Goal: Task Accomplishment & Management: Complete application form

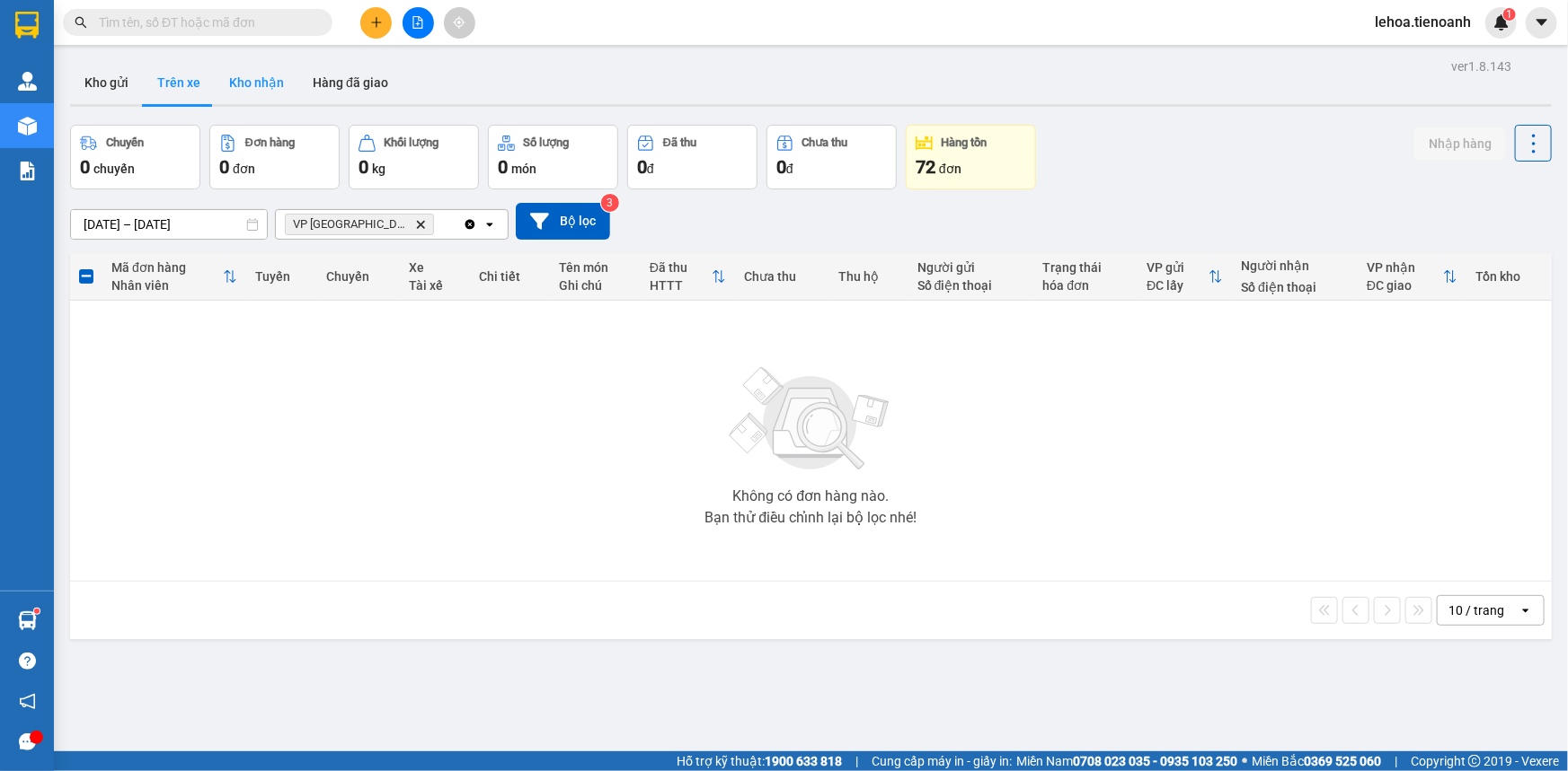
click at [273, 78] on button "Kho nhận" at bounding box center [255, 82] width 83 height 43
type input "[DATE] – [DATE]"
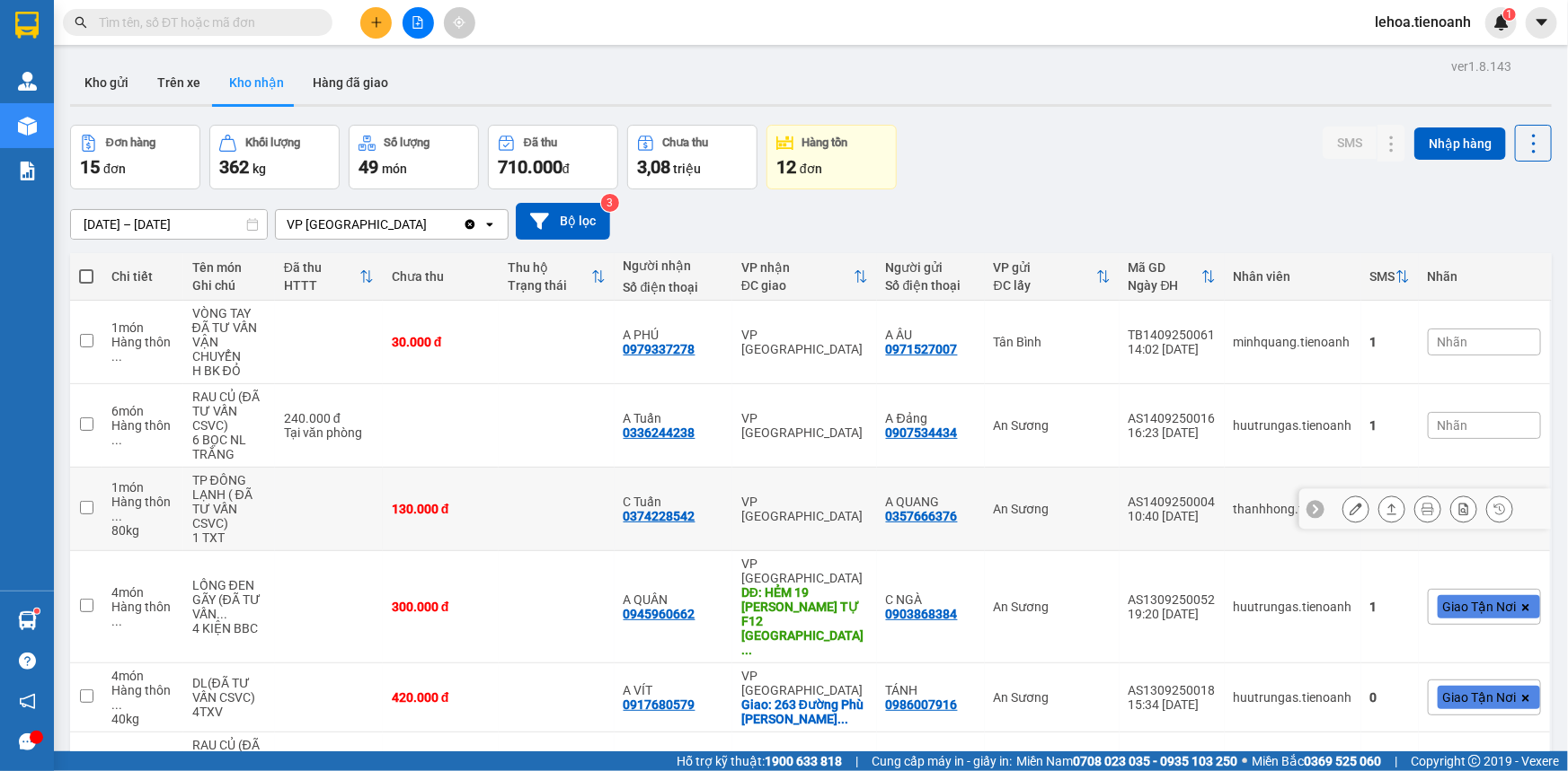
scroll to position [81, 0]
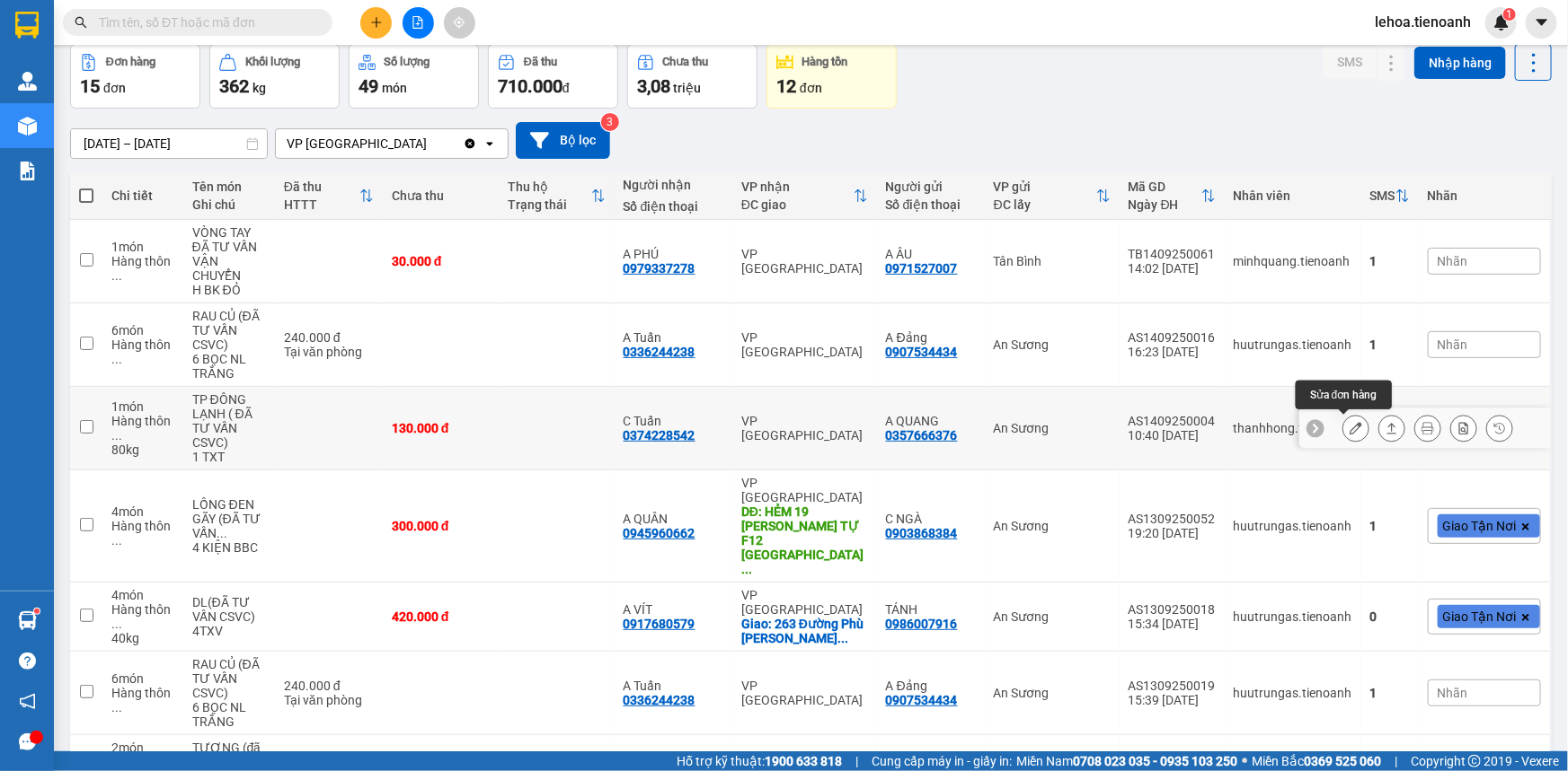
click at [1350, 428] on icon at bounding box center [1356, 428] width 13 height 13
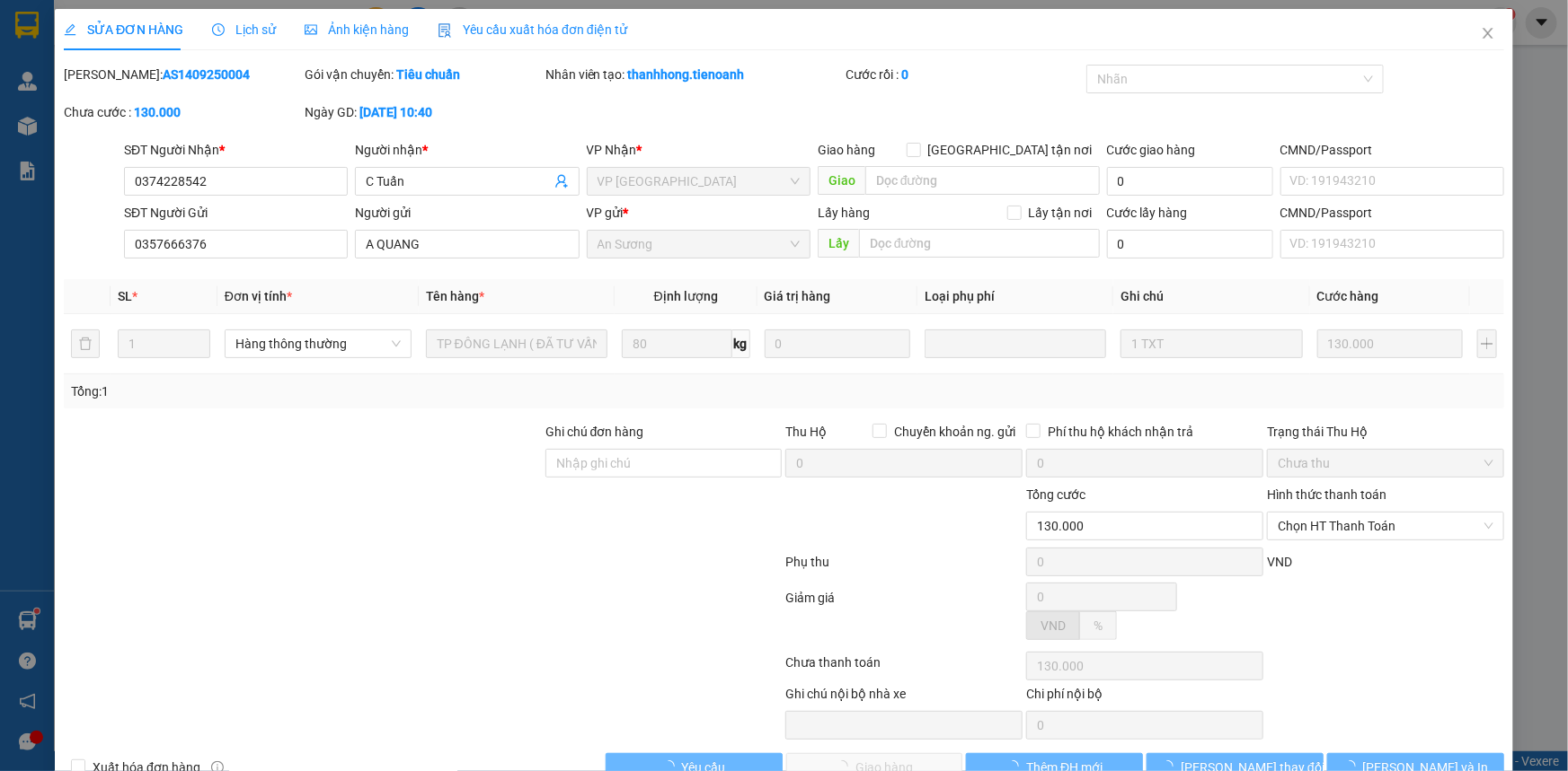
type input "0374228542"
type input "C Tuấn"
type input "0357666376"
type input "A QUANG"
type input "130.000"
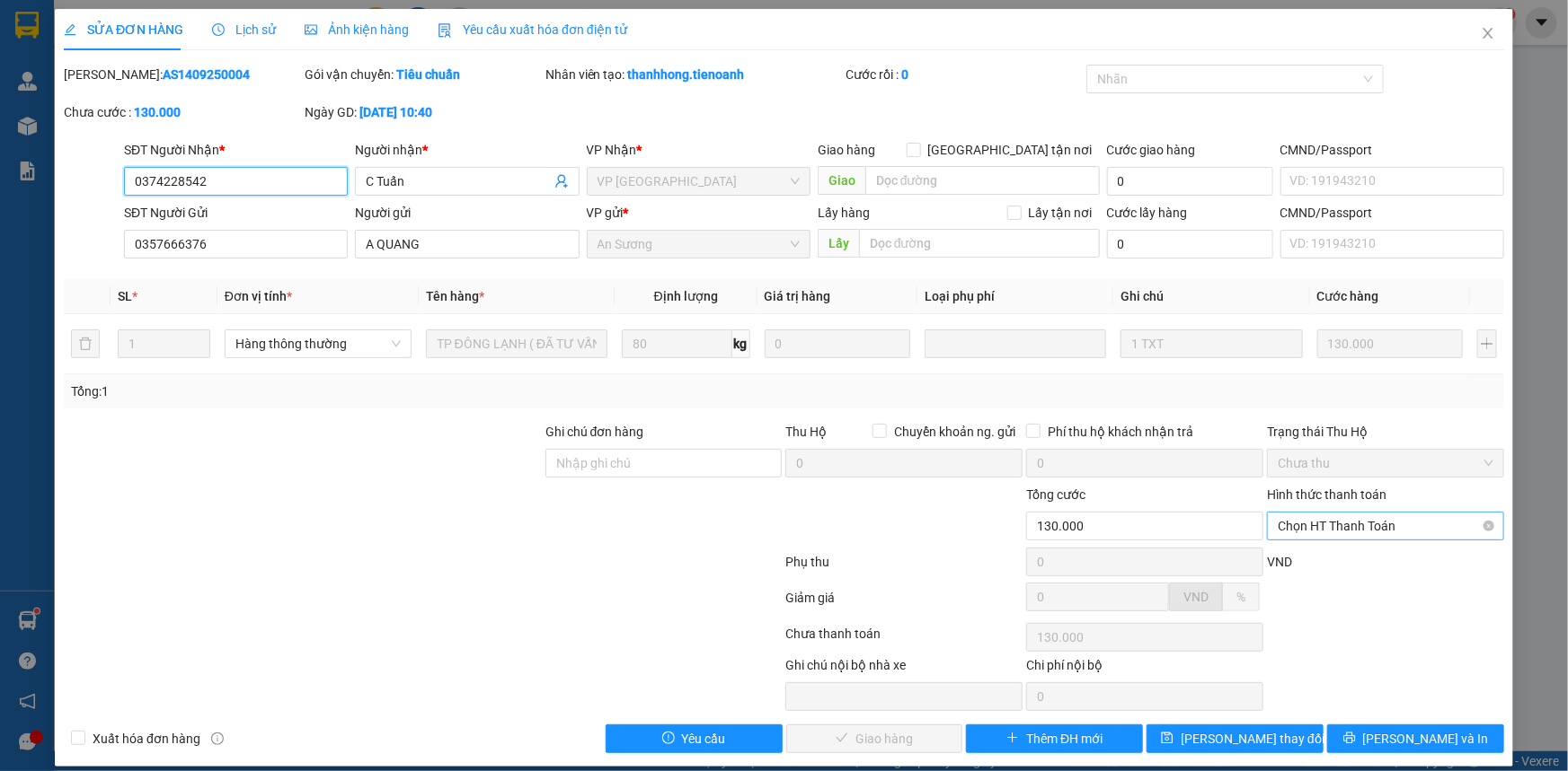
click at [1360, 529] on span "Chọn HT Thanh Toán" at bounding box center [1385, 526] width 215 height 27
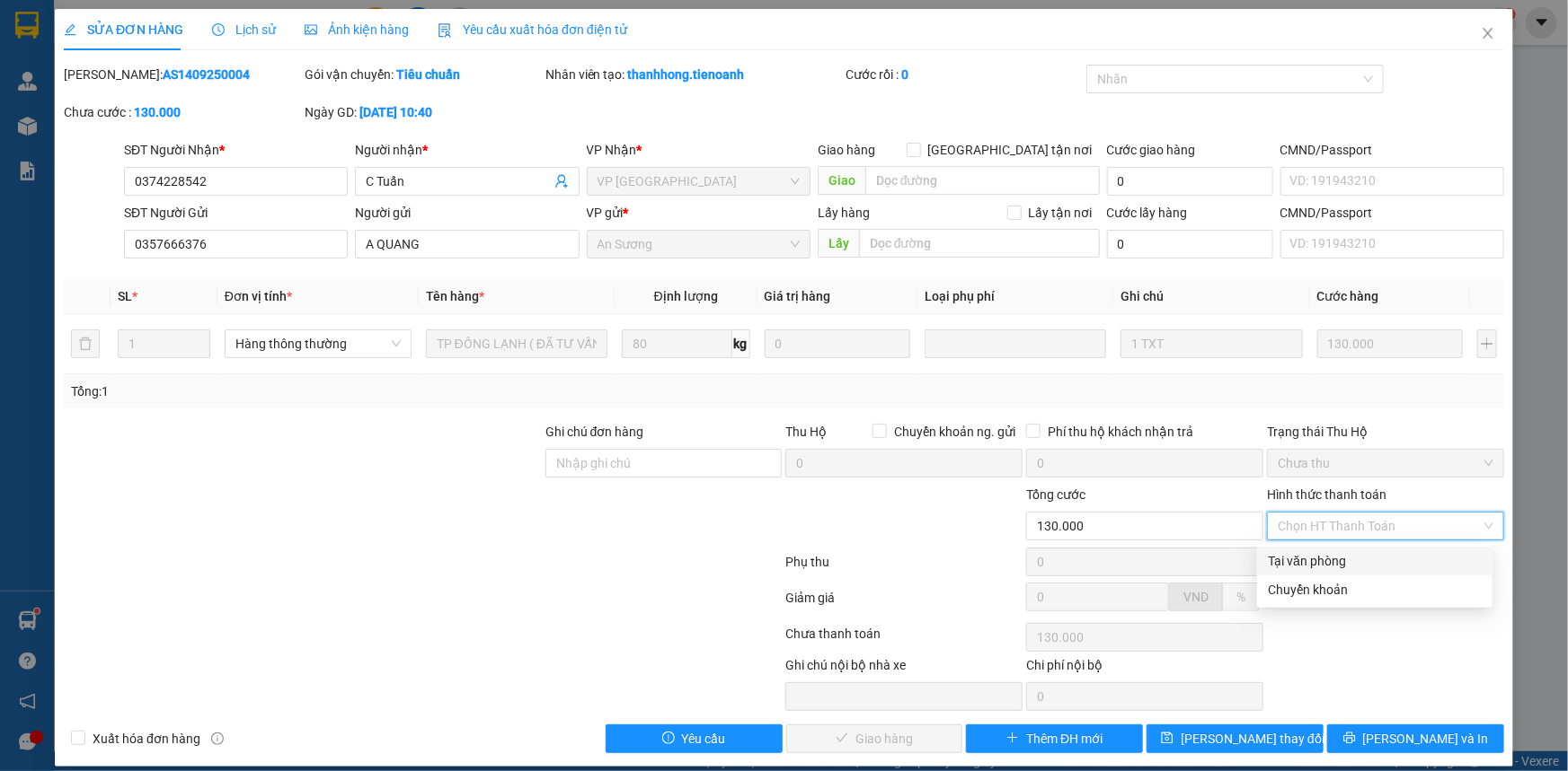
drag, startPoint x: 1351, startPoint y: 559, endPoint x: 1278, endPoint y: 565, distance: 73.2
click at [1349, 559] on div "Tại văn phòng" at bounding box center [1374, 562] width 213 height 20
type input "0"
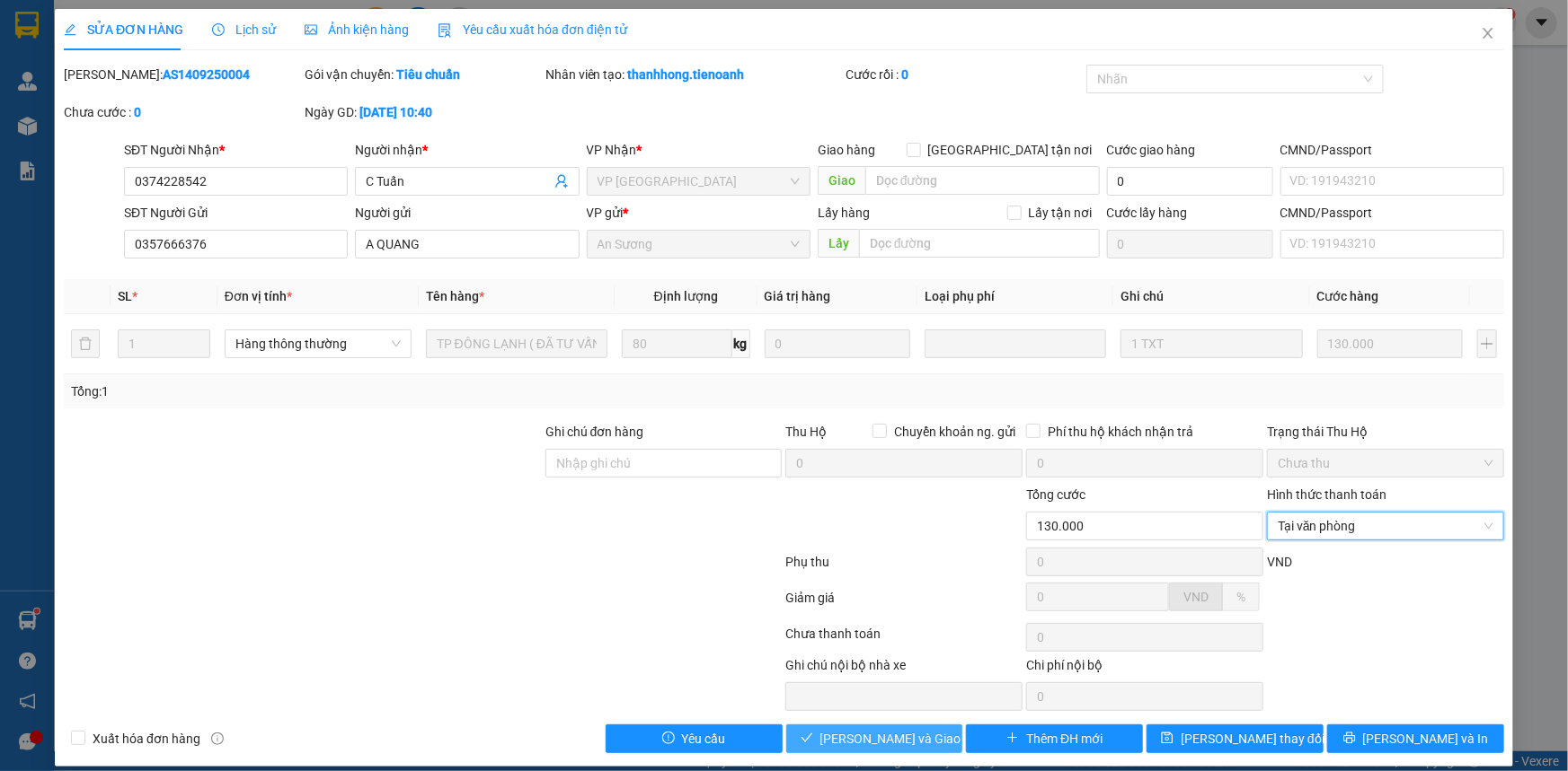
click at [872, 731] on span "[PERSON_NAME] và Giao hàng" at bounding box center [906, 739] width 172 height 20
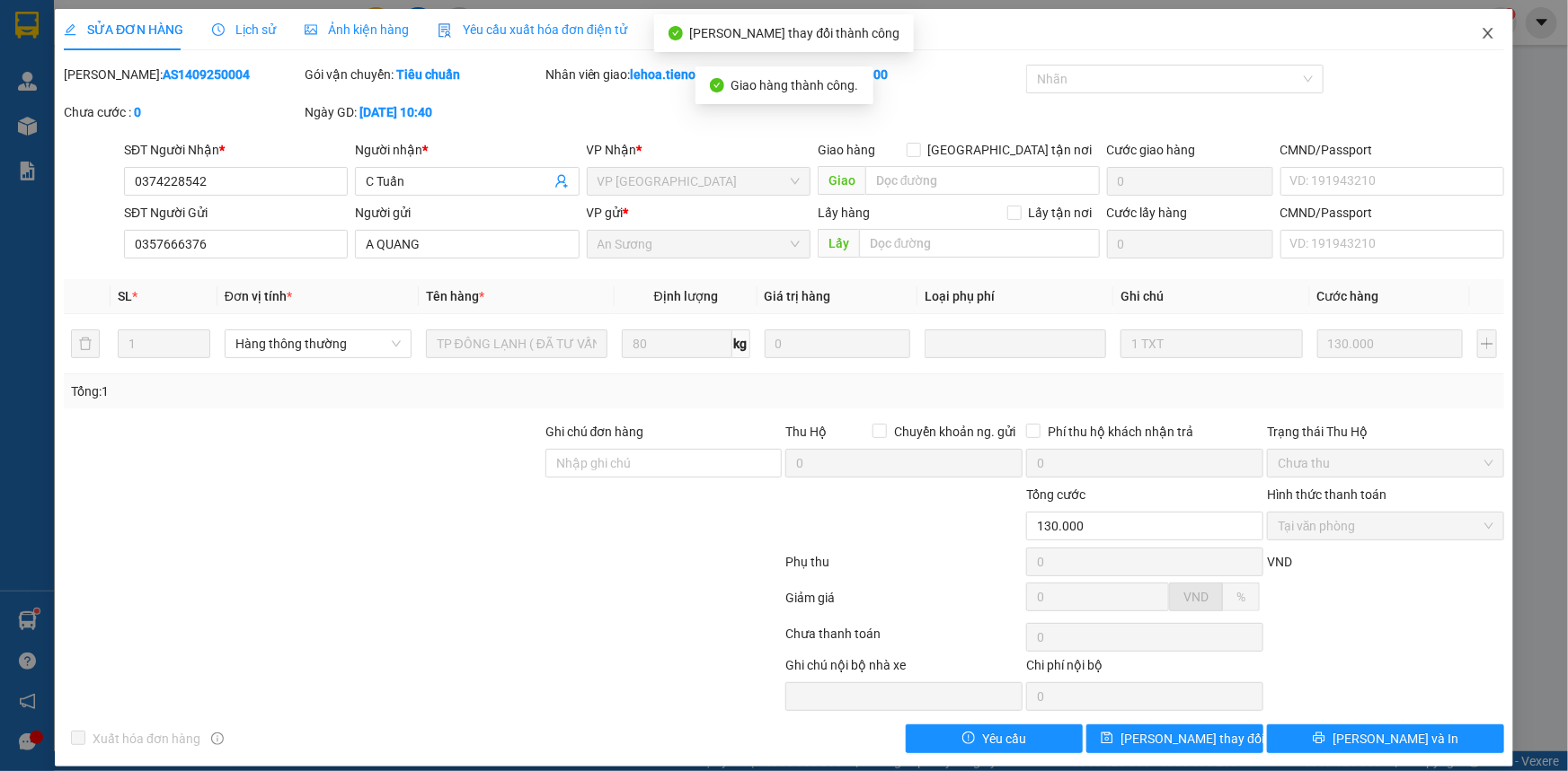
click at [1481, 38] on icon "close" at bounding box center [1488, 33] width 15 height 15
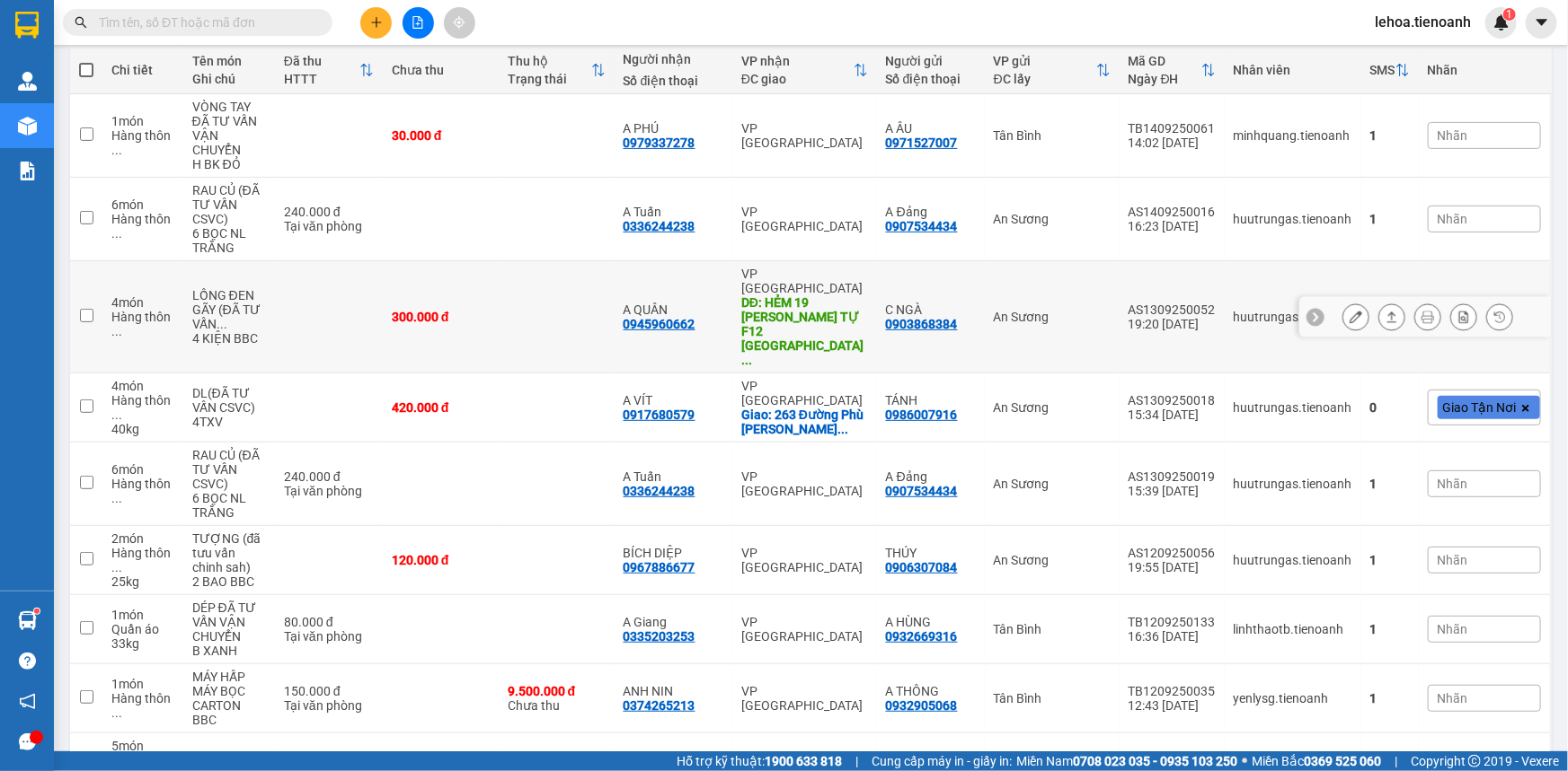
scroll to position [245, 0]
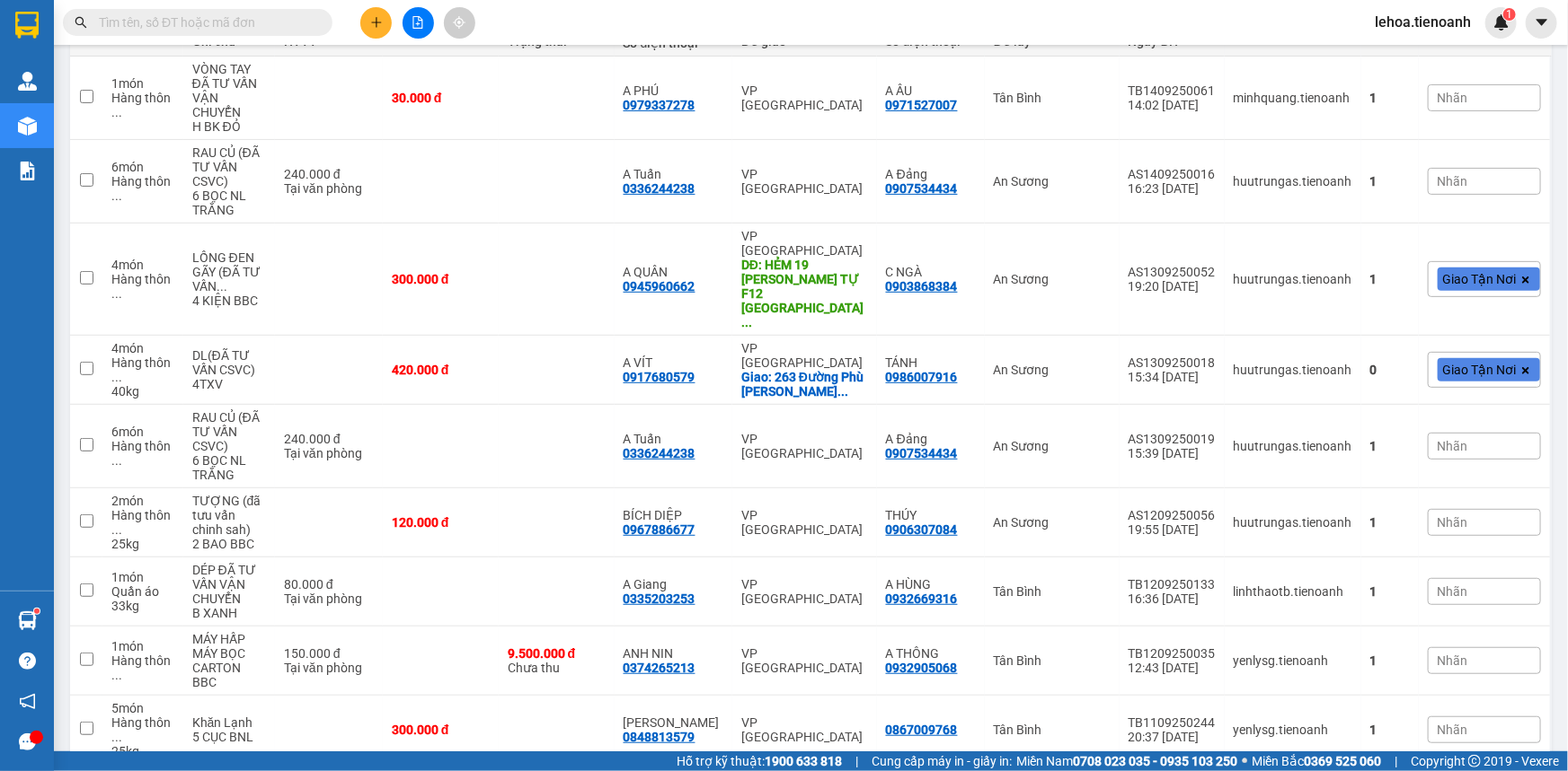
click at [263, 22] on input "text" at bounding box center [205, 23] width 212 height 20
click at [254, 16] on input "text" at bounding box center [205, 23] width 212 height 20
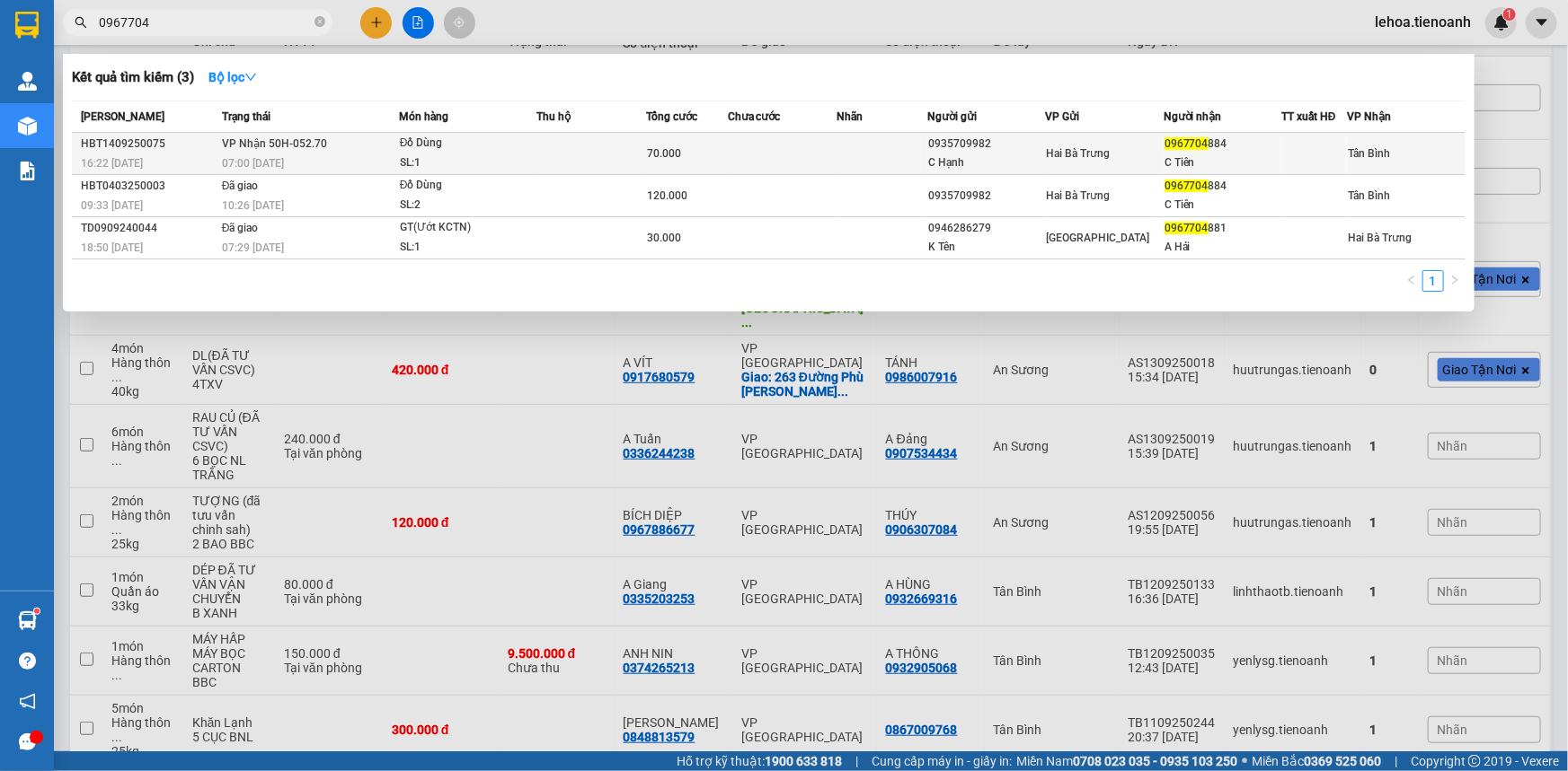
type input "0967704"
click at [904, 159] on td at bounding box center [882, 154] width 91 height 42
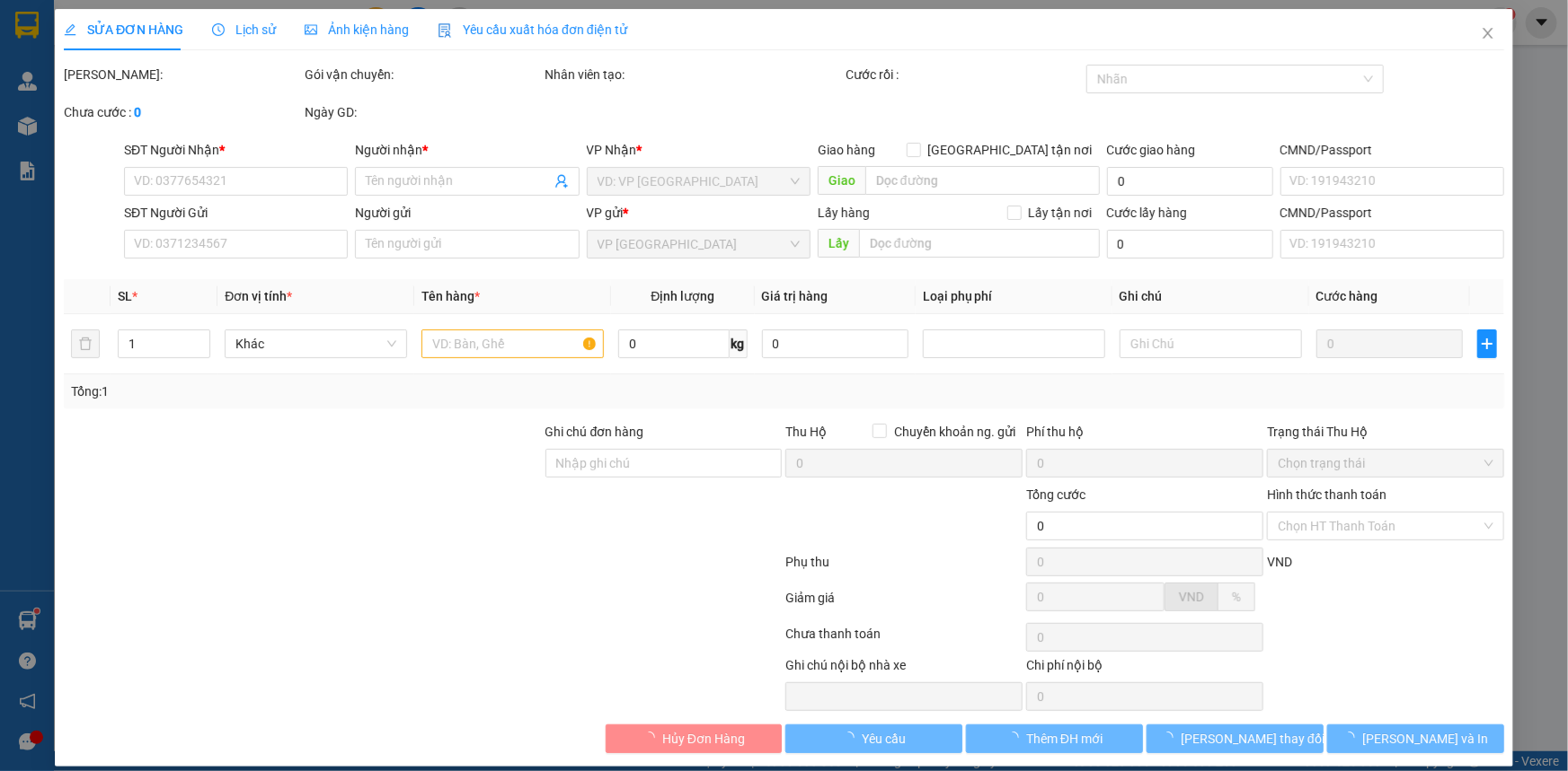
type input "0967704884"
type input "C Tiên"
type input "0935709982"
type input "C Hạnh"
type input "70.000"
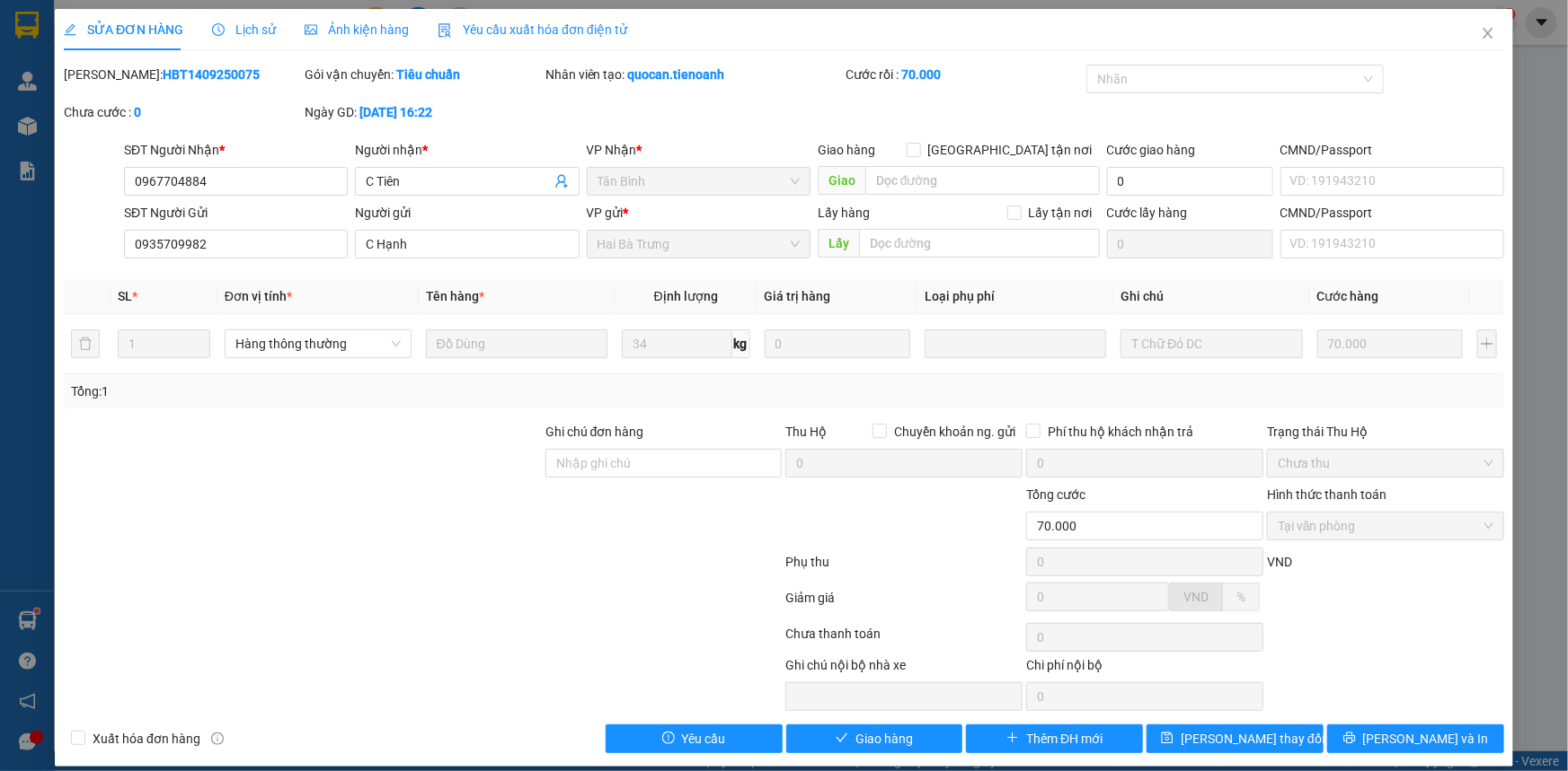
click at [254, 23] on span "Lịch sử" at bounding box center [244, 29] width 64 height 15
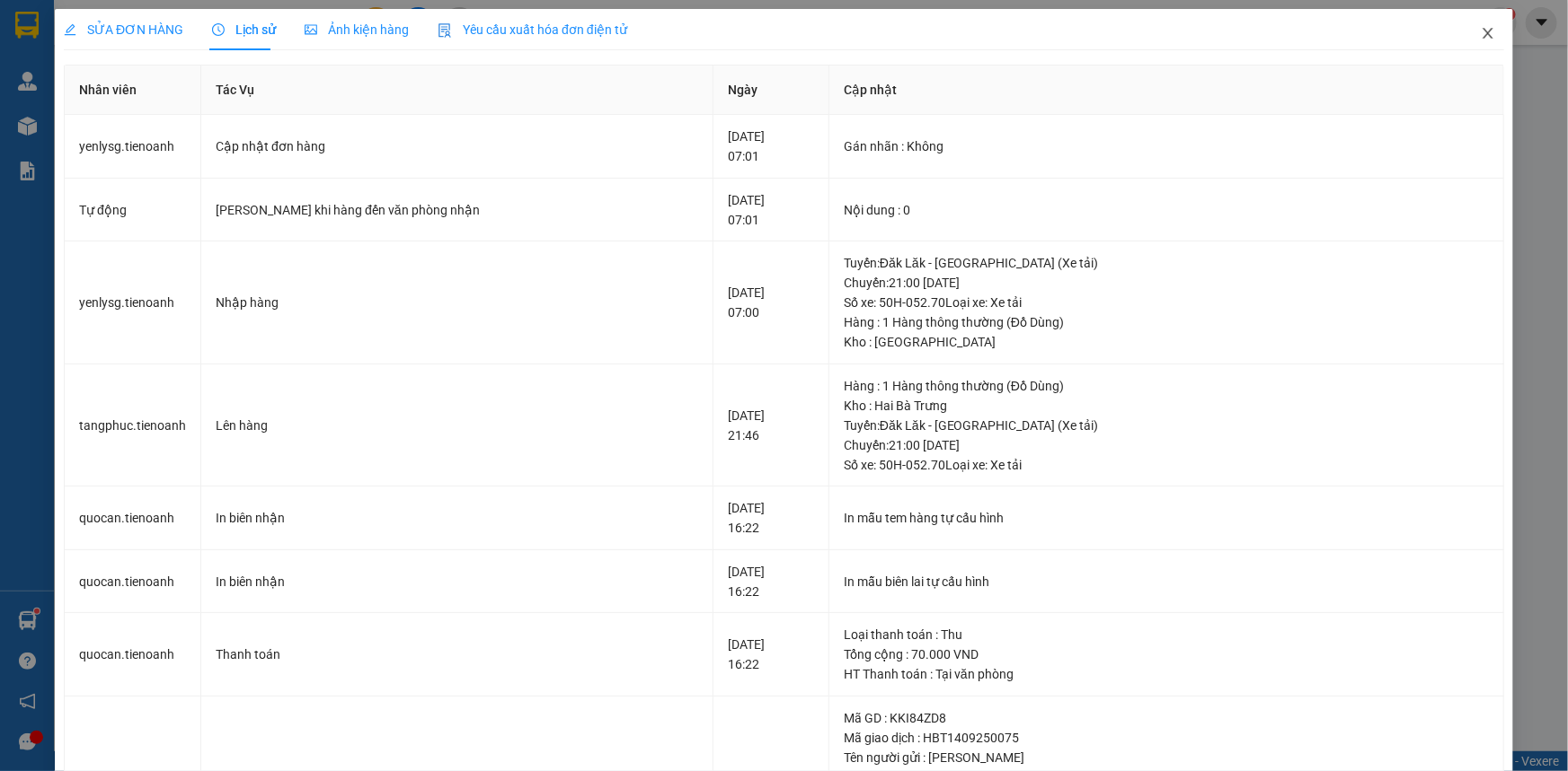
click at [1481, 34] on icon "close" at bounding box center [1488, 33] width 15 height 15
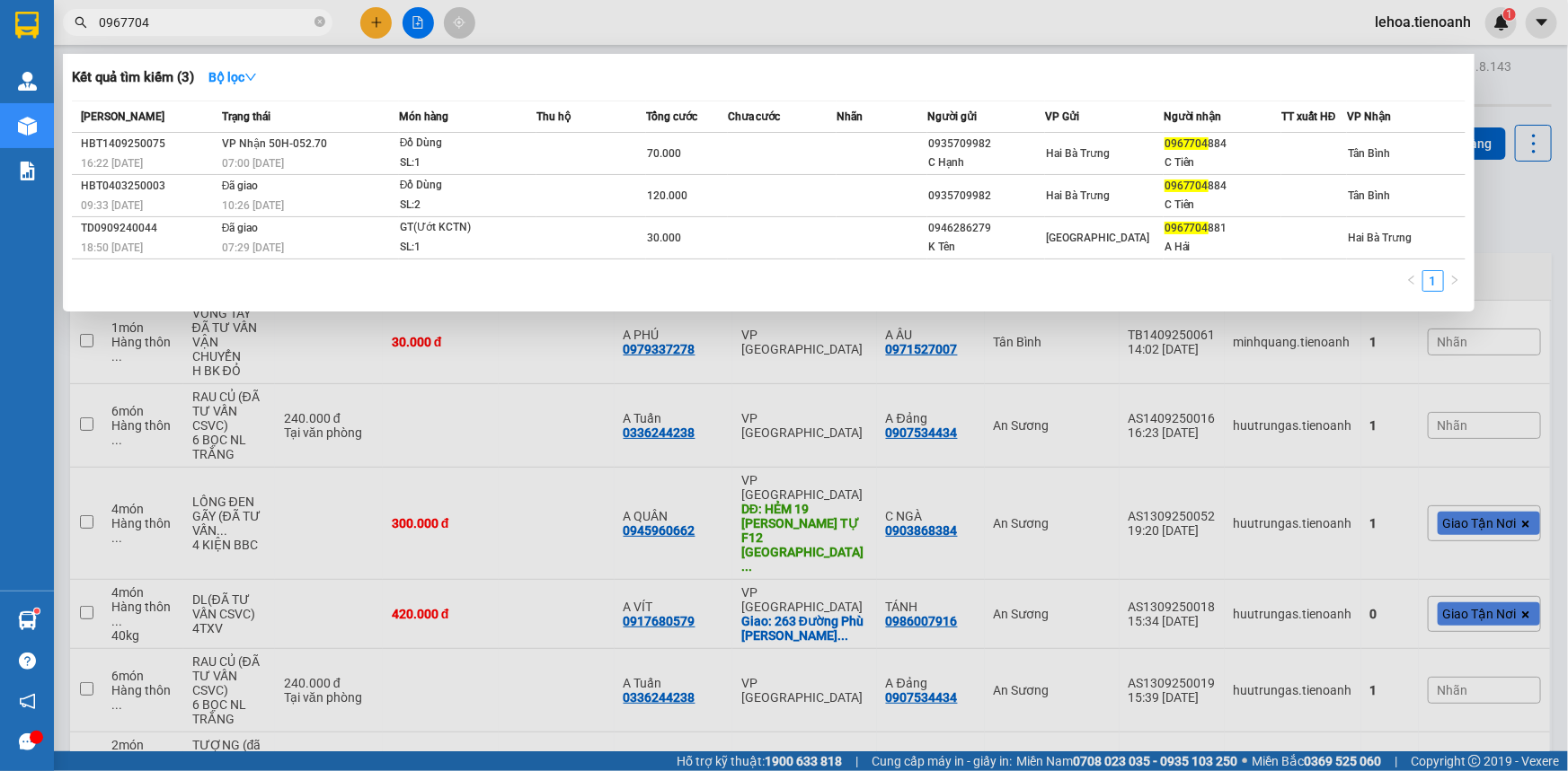
click at [243, 24] on input "0967704" at bounding box center [205, 23] width 212 height 20
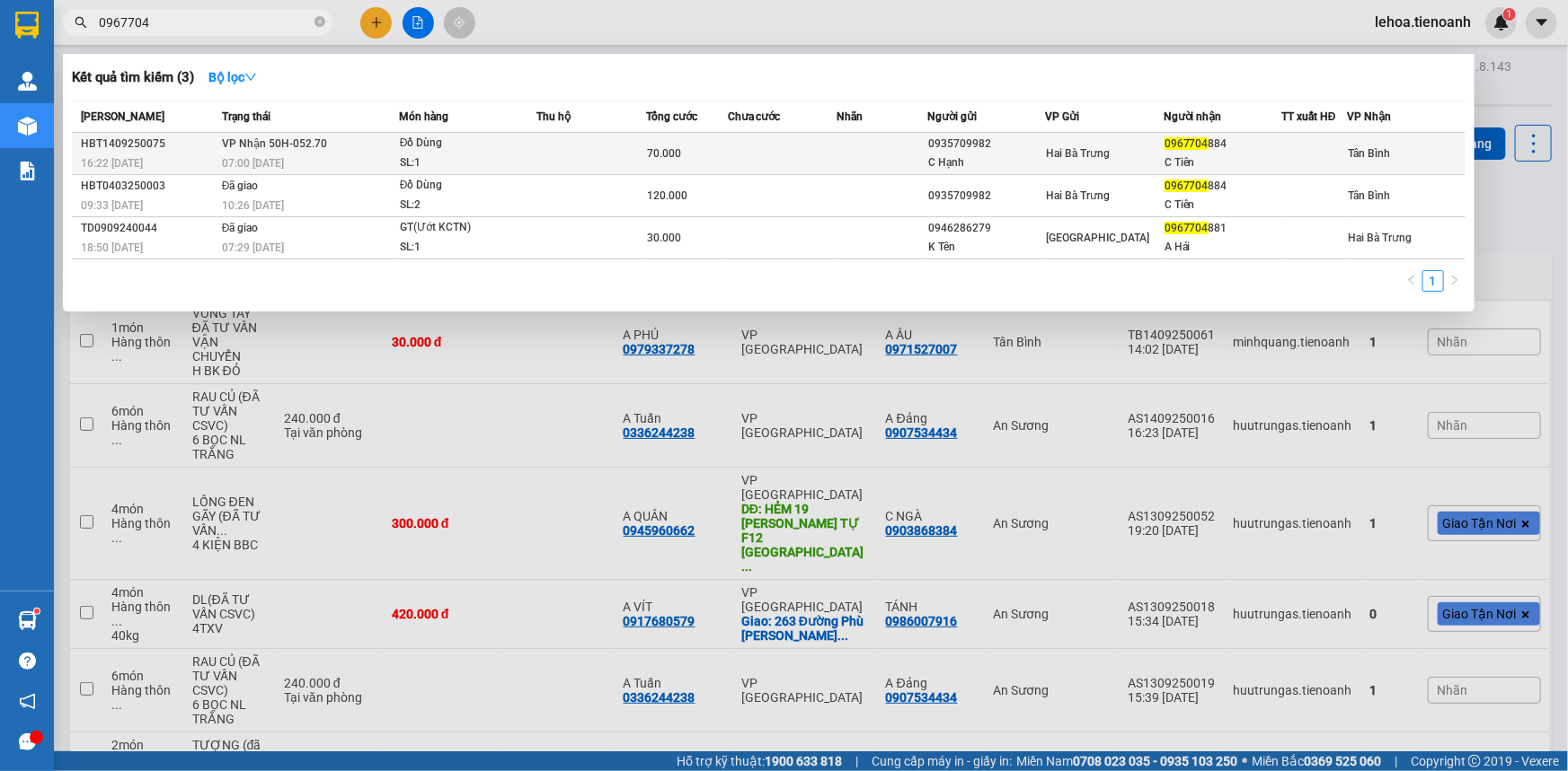
click at [777, 158] on td at bounding box center [781, 154] width 109 height 42
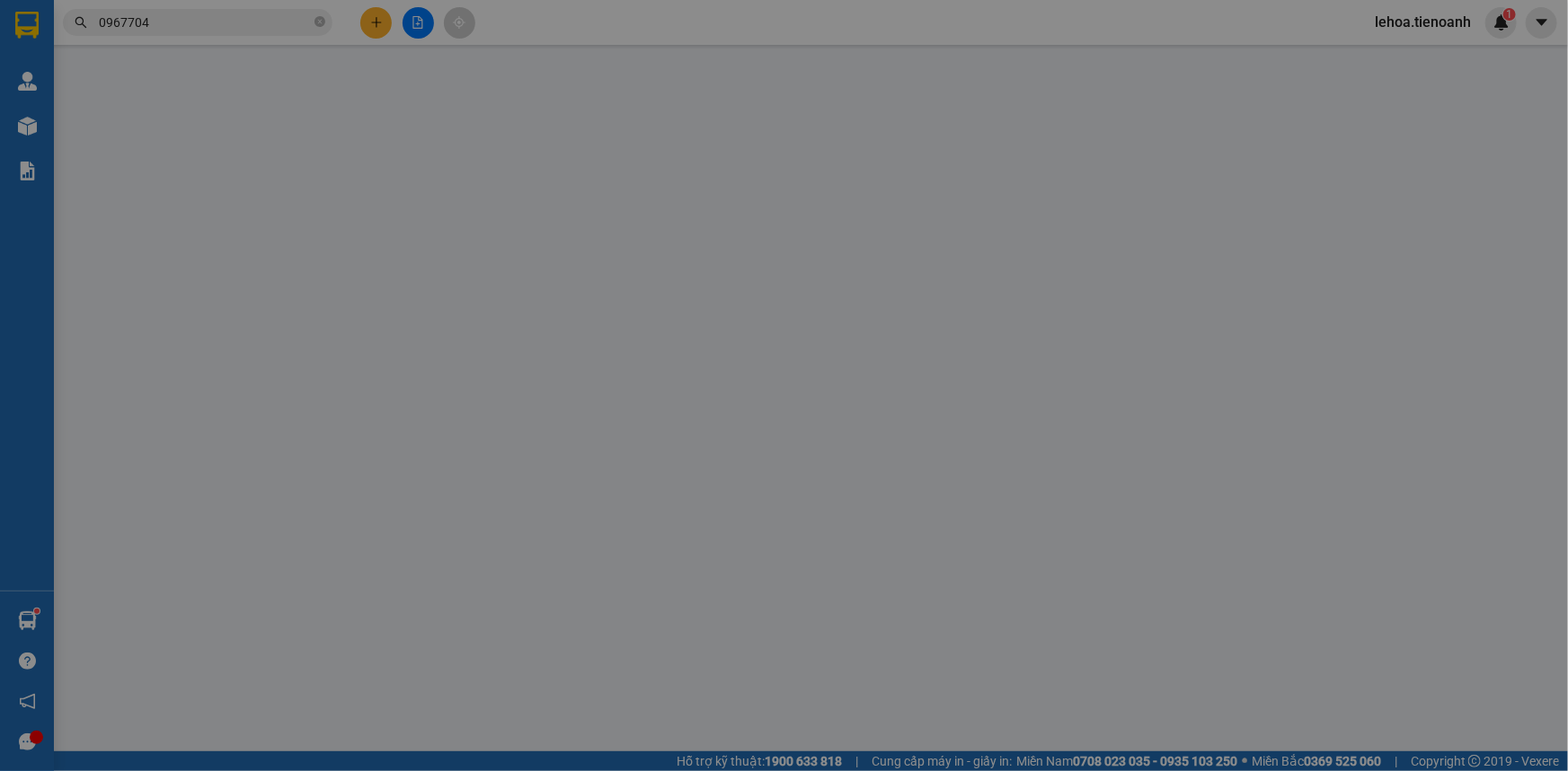
type input "0967704884"
type input "C Tiên"
type input "0935709982"
type input "C Hạnh"
type input "70.000"
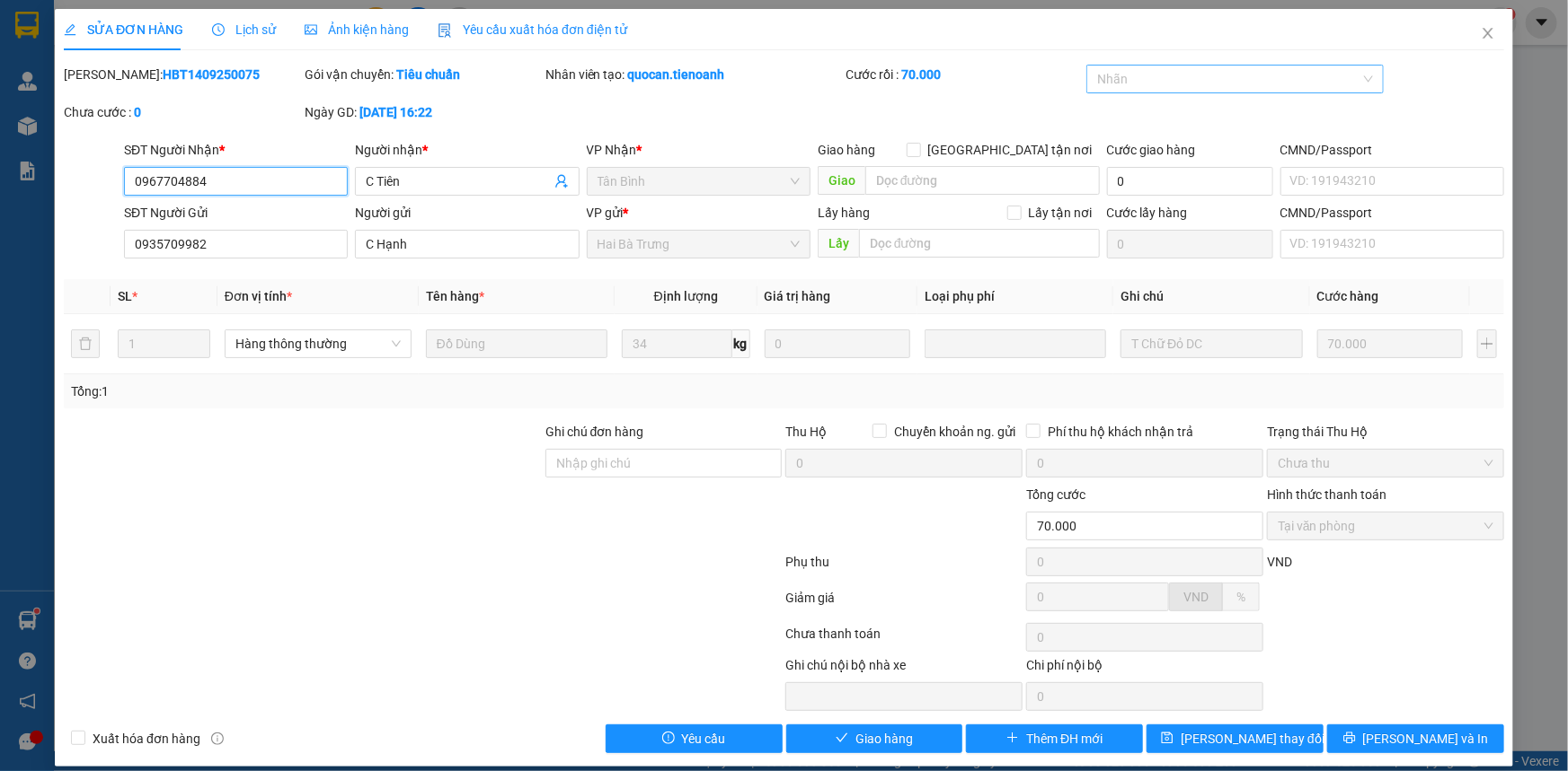
click at [1169, 80] on div at bounding box center [1225, 79] width 270 height 22
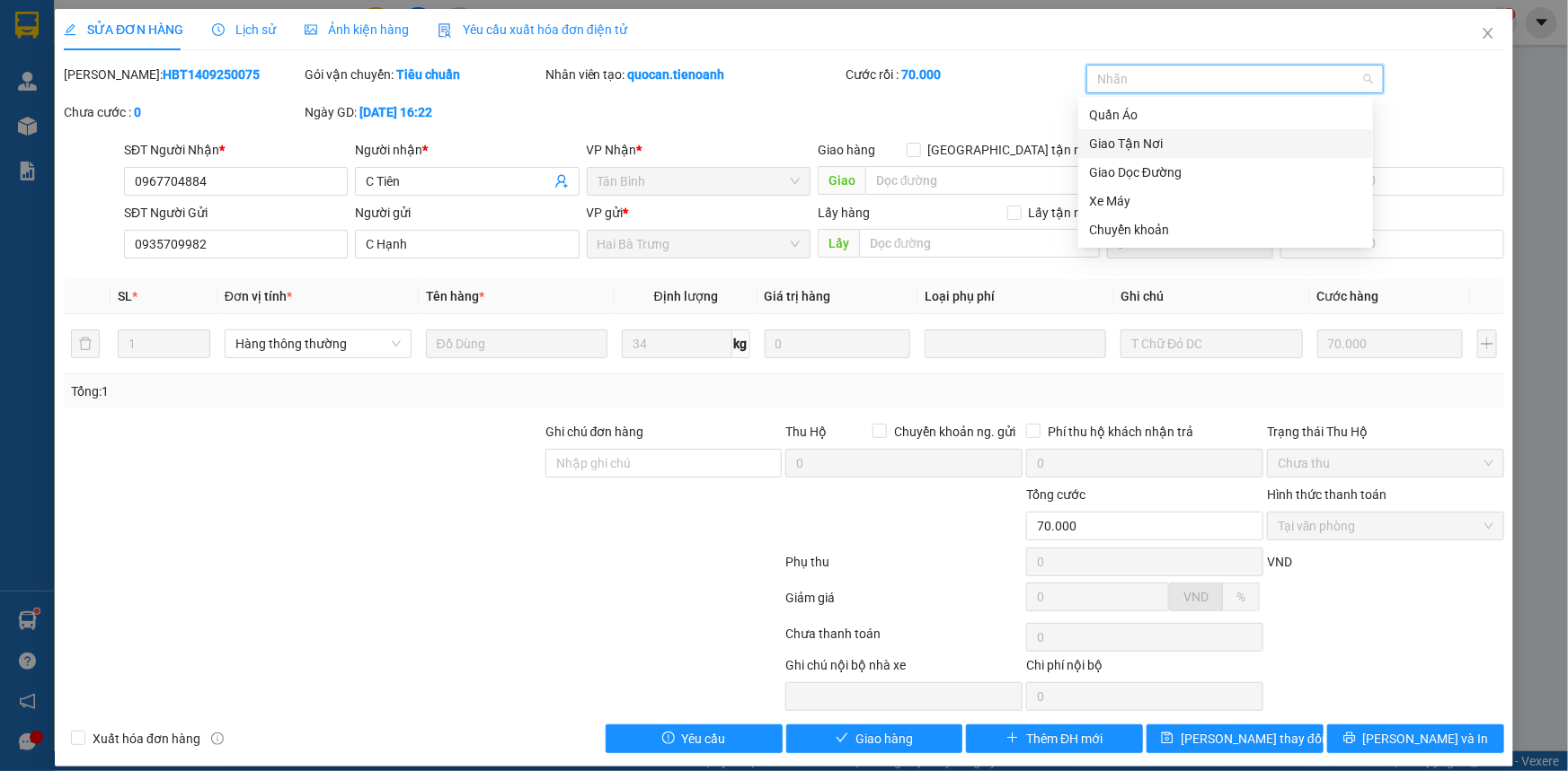
click at [1137, 141] on div "Giao Tận Nơi" at bounding box center [1224, 144] width 273 height 20
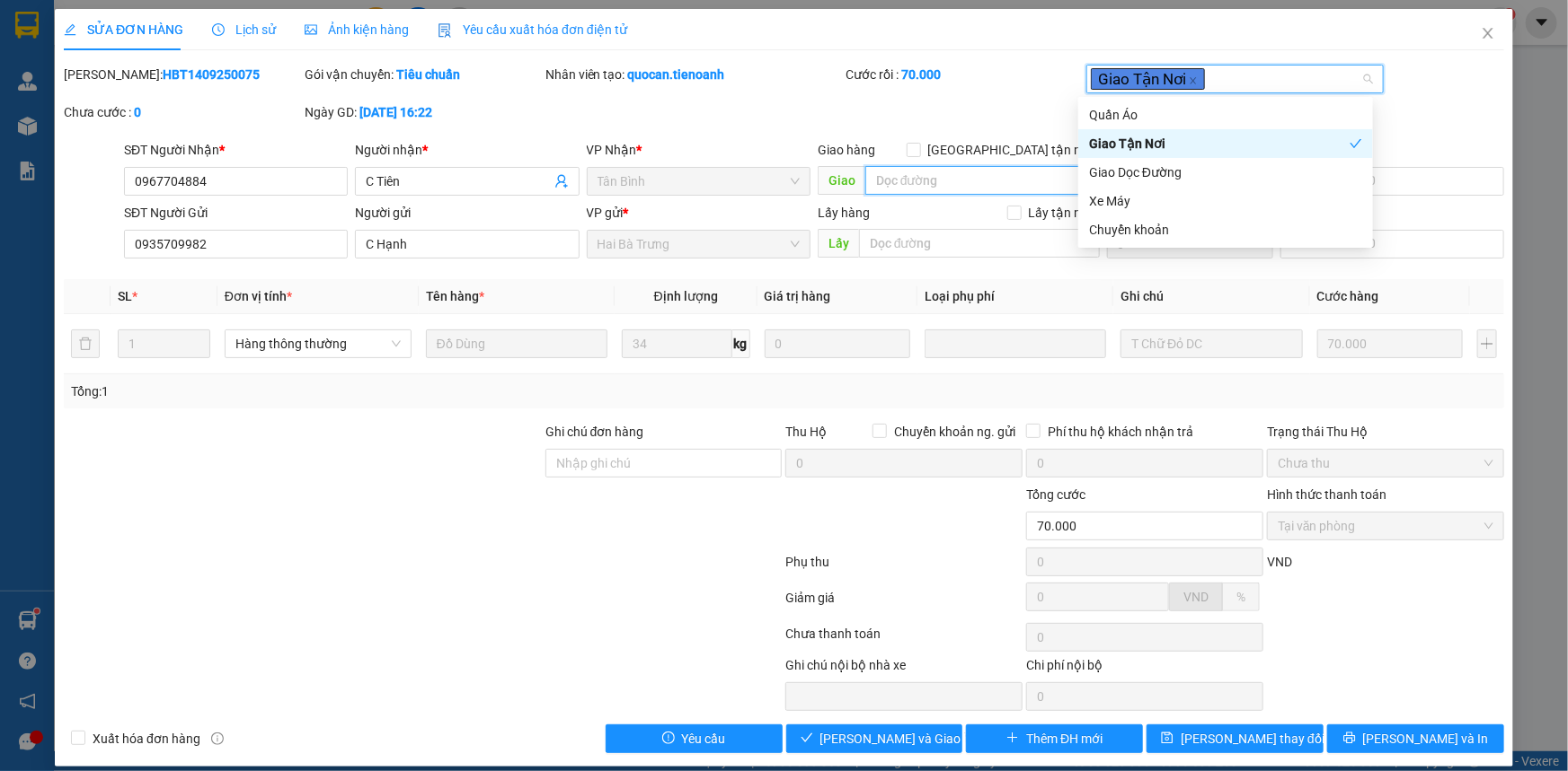
click at [966, 180] on input "search" at bounding box center [983, 180] width 235 height 28
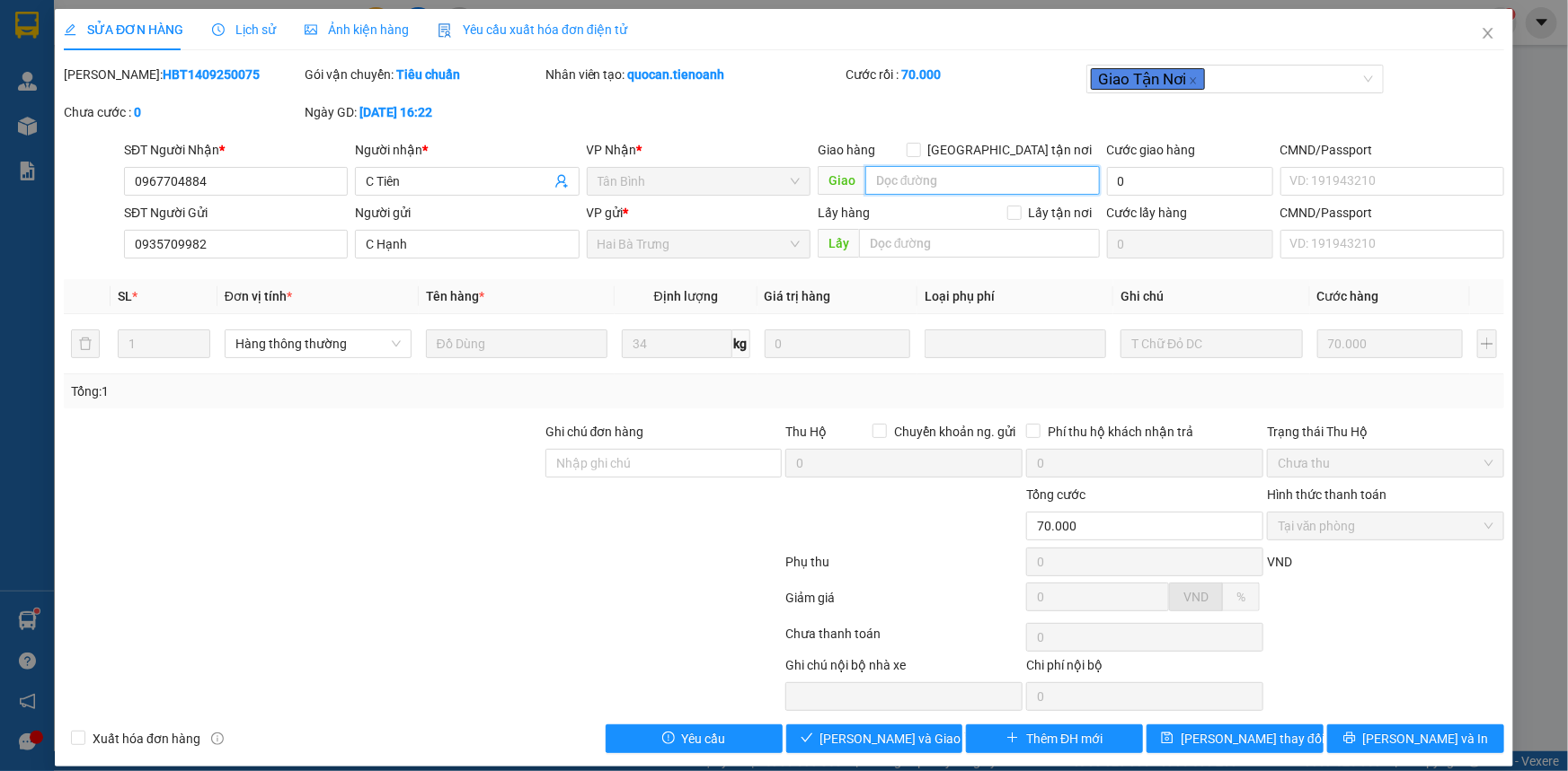
click at [964, 178] on input "search" at bounding box center [983, 180] width 235 height 28
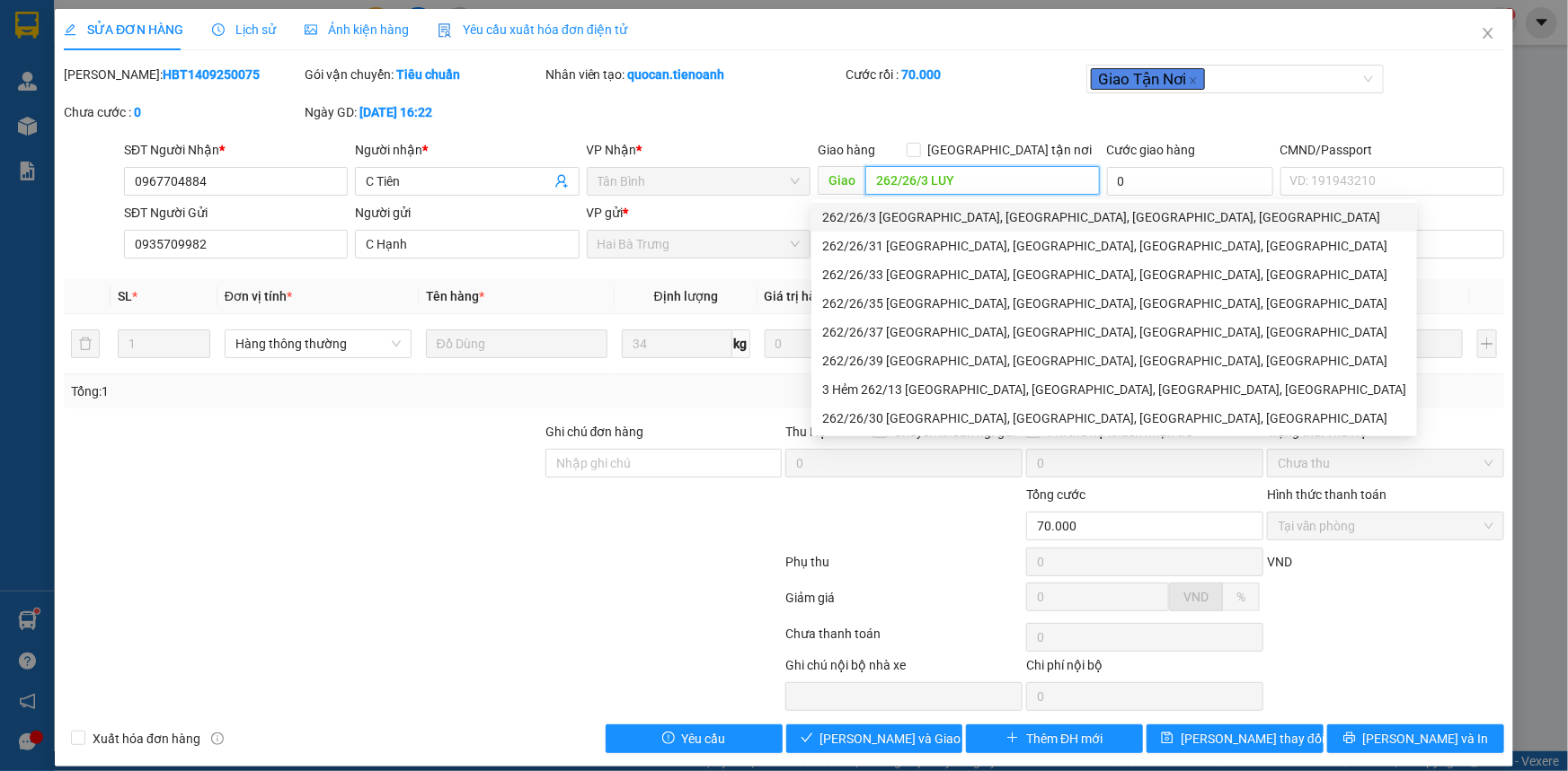
click at [961, 212] on div "262/26/3 [GEOGRAPHIC_DATA], [GEOGRAPHIC_DATA], [GEOGRAPHIC_DATA], [GEOGRAPHIC_D…" at bounding box center [1114, 217] width 584 height 20
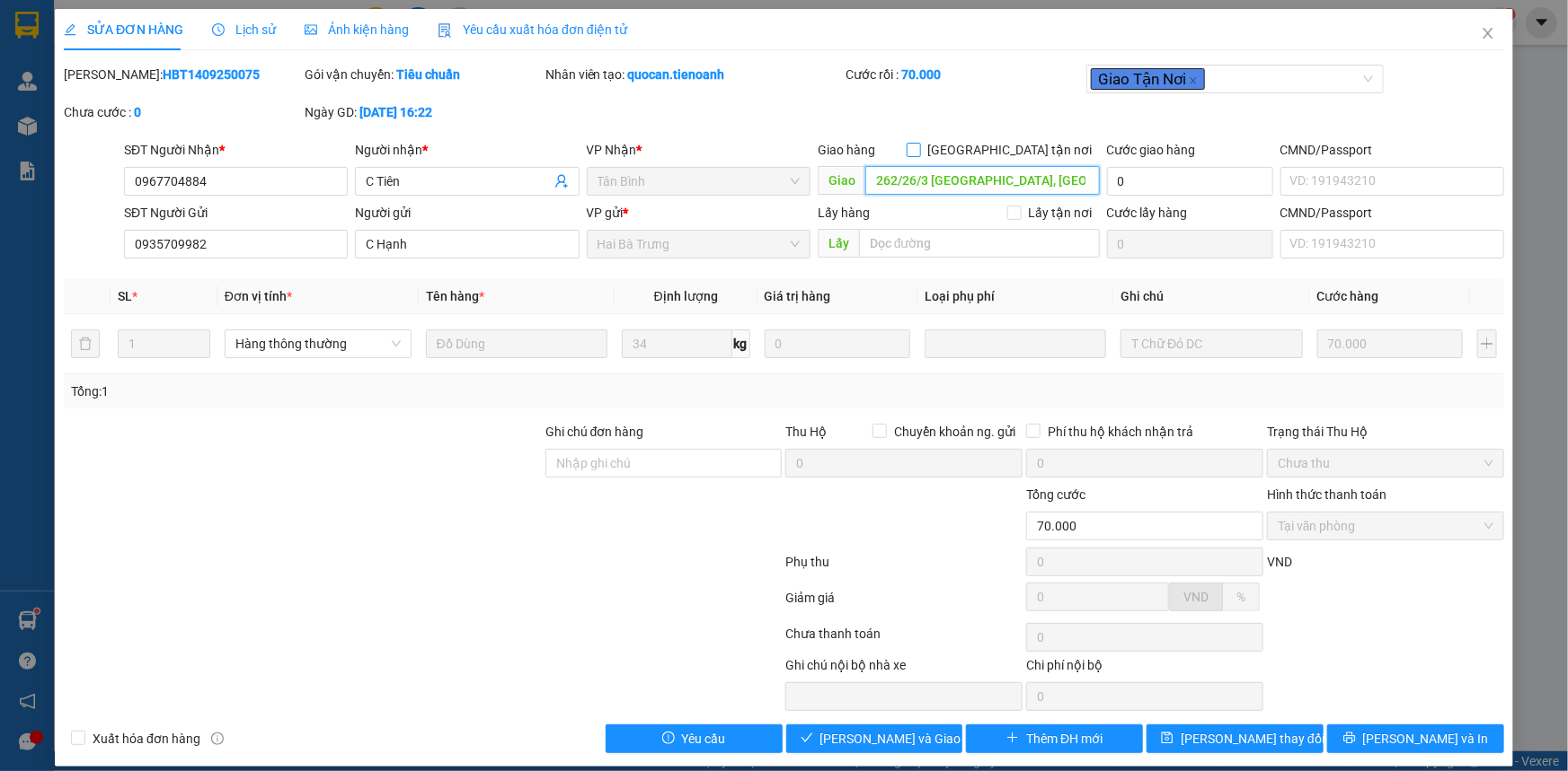
type input "262/26/3 [GEOGRAPHIC_DATA], [GEOGRAPHIC_DATA], [GEOGRAPHIC_DATA], [GEOGRAPHIC_D…"
click at [1010, 150] on span "[GEOGRAPHIC_DATA] tận nơi" at bounding box center [1010, 150] width 179 height 20
click at [919, 150] on input "[GEOGRAPHIC_DATA] tận nơi" at bounding box center [912, 149] width 13 height 13
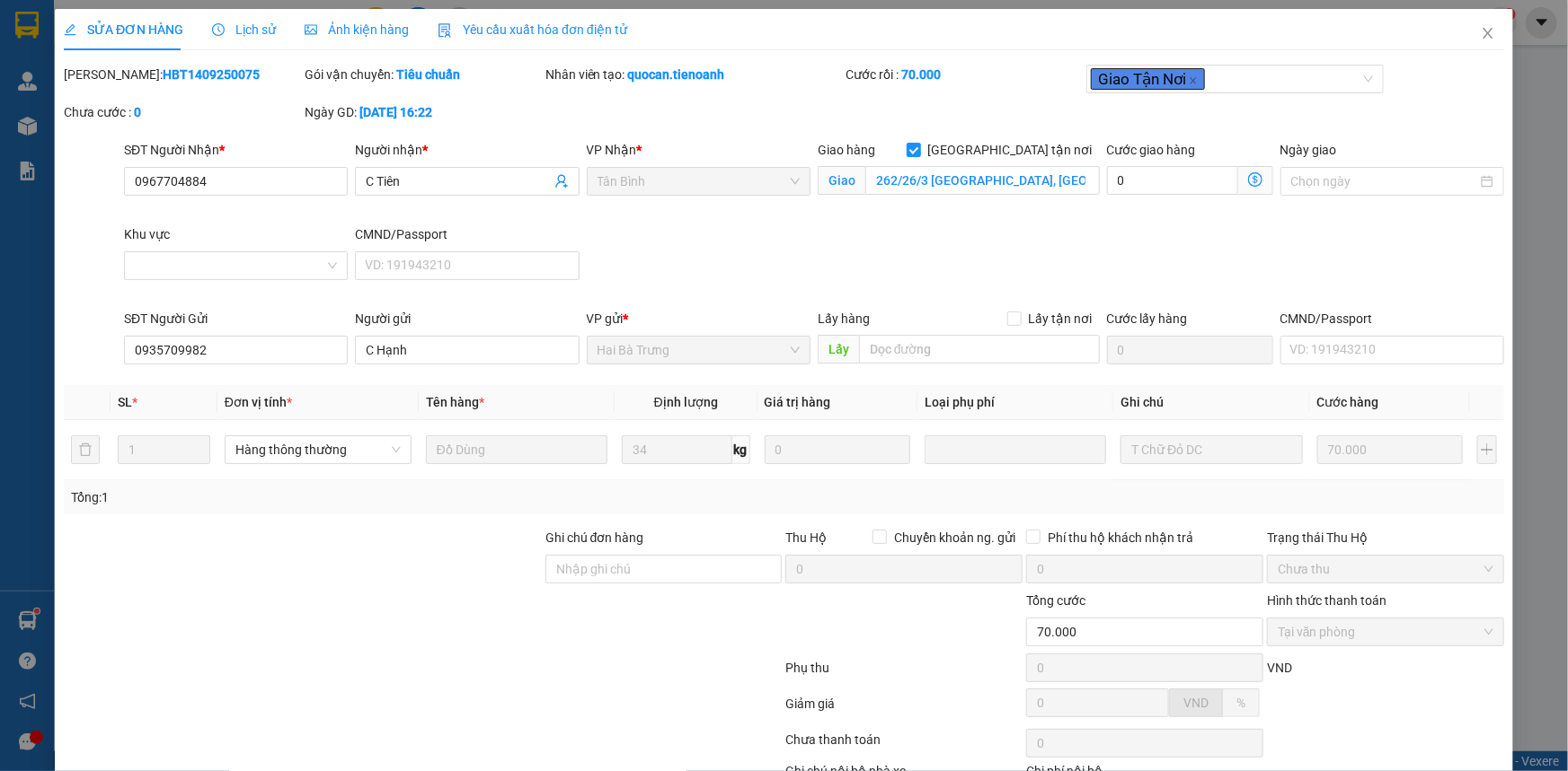
click at [1248, 180] on icon "dollar-circle" at bounding box center [1255, 179] width 15 height 15
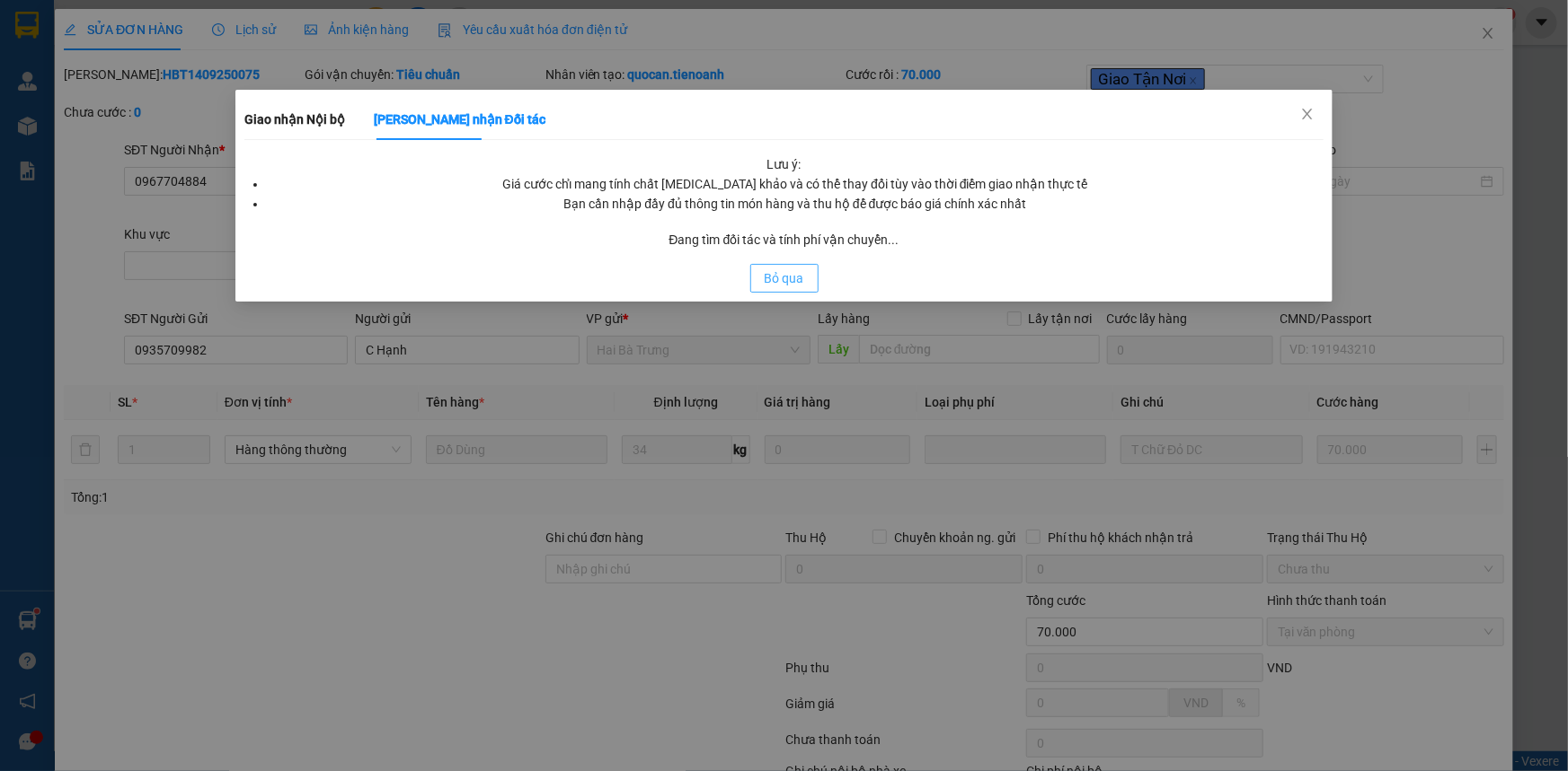
click at [795, 268] on div "Lưu ý: Giá cước chỉ mang tính chất [MEDICAL_DATA] khảo và có thể thay đổi tùy v…" at bounding box center [784, 223] width 1080 height 138
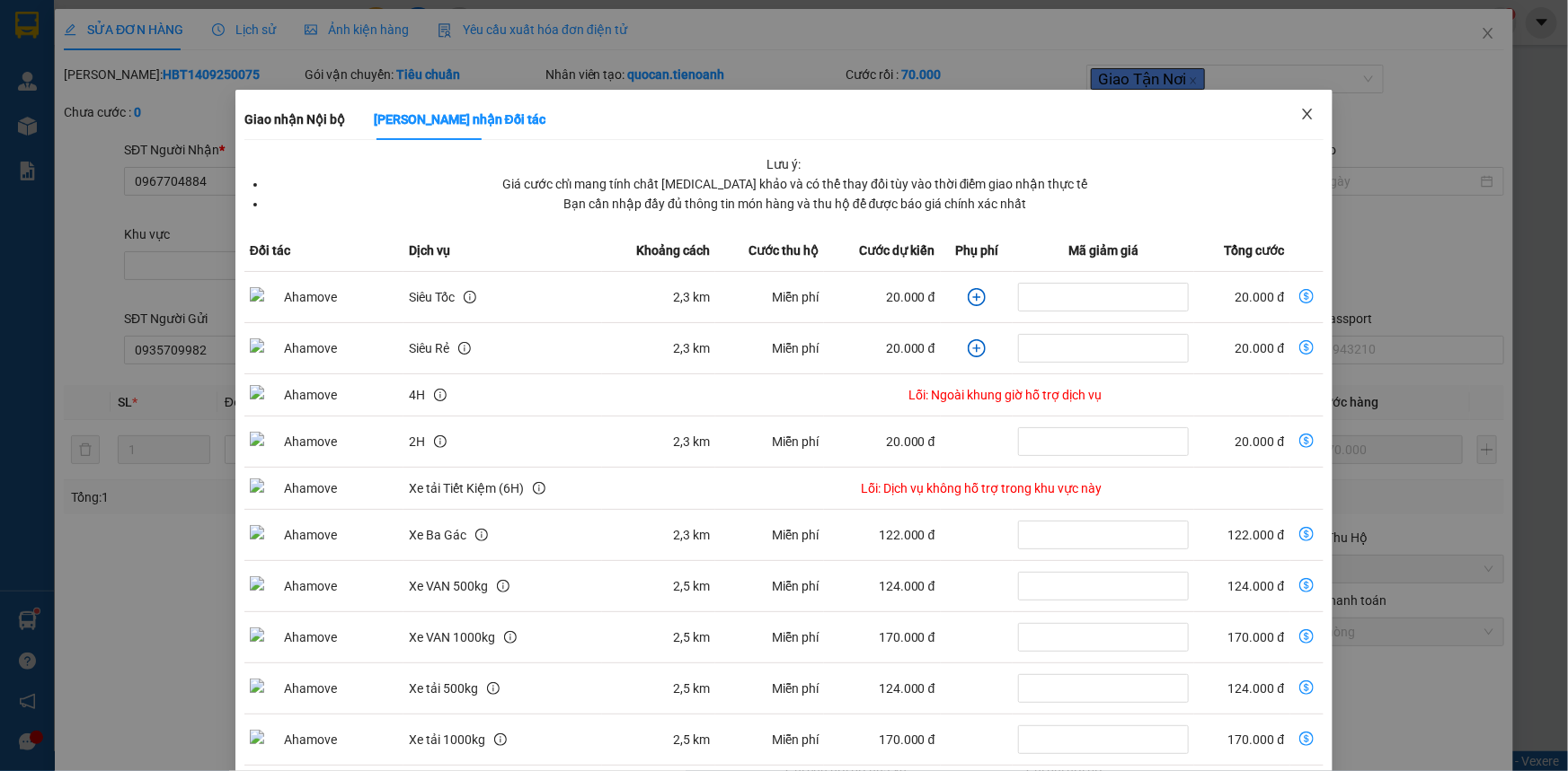
click at [1300, 114] on icon "close" at bounding box center [1307, 113] width 15 height 15
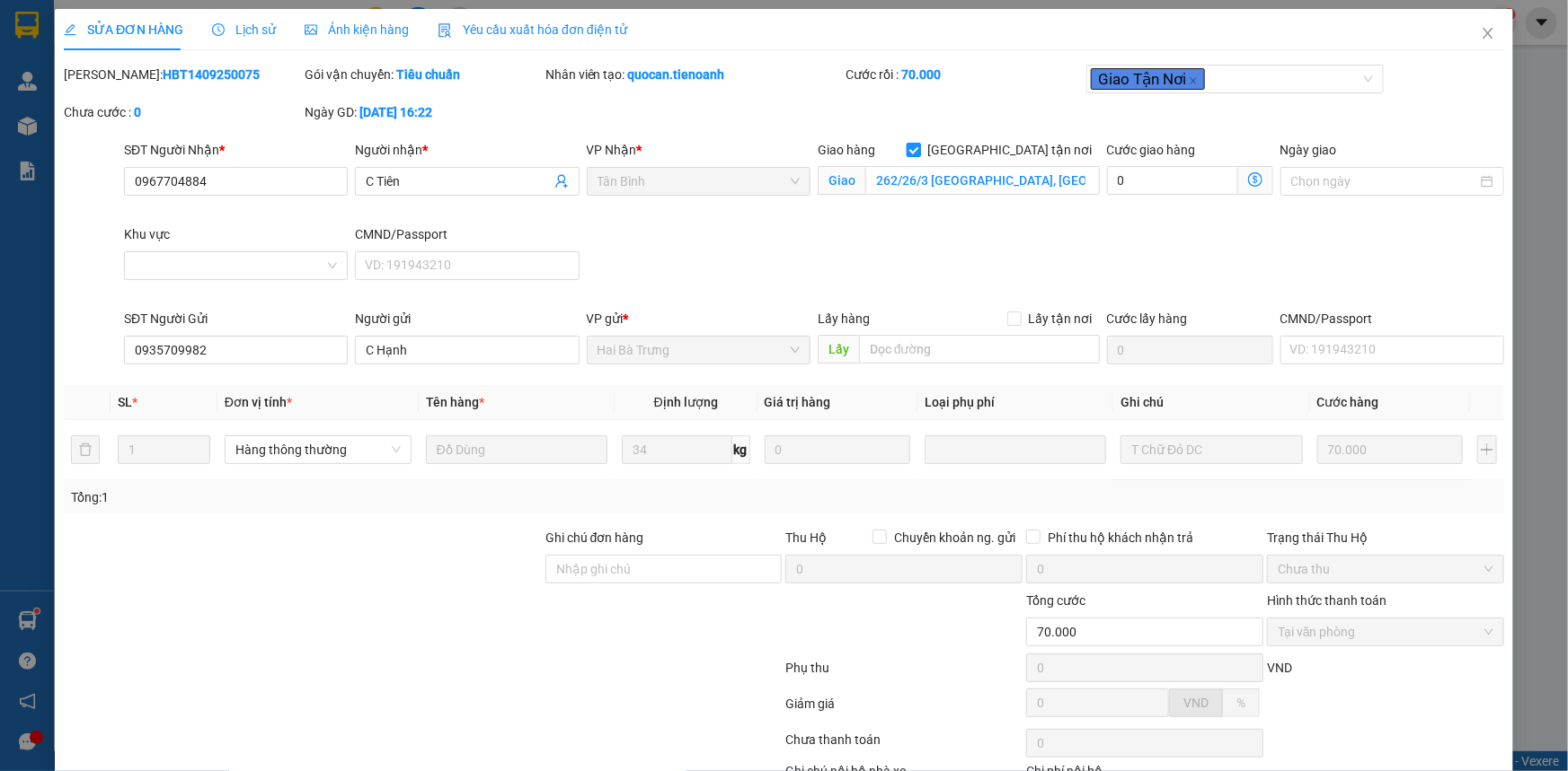
click at [919, 152] on input "[GEOGRAPHIC_DATA] tận nơi" at bounding box center [912, 149] width 13 height 13
checkbox input "false"
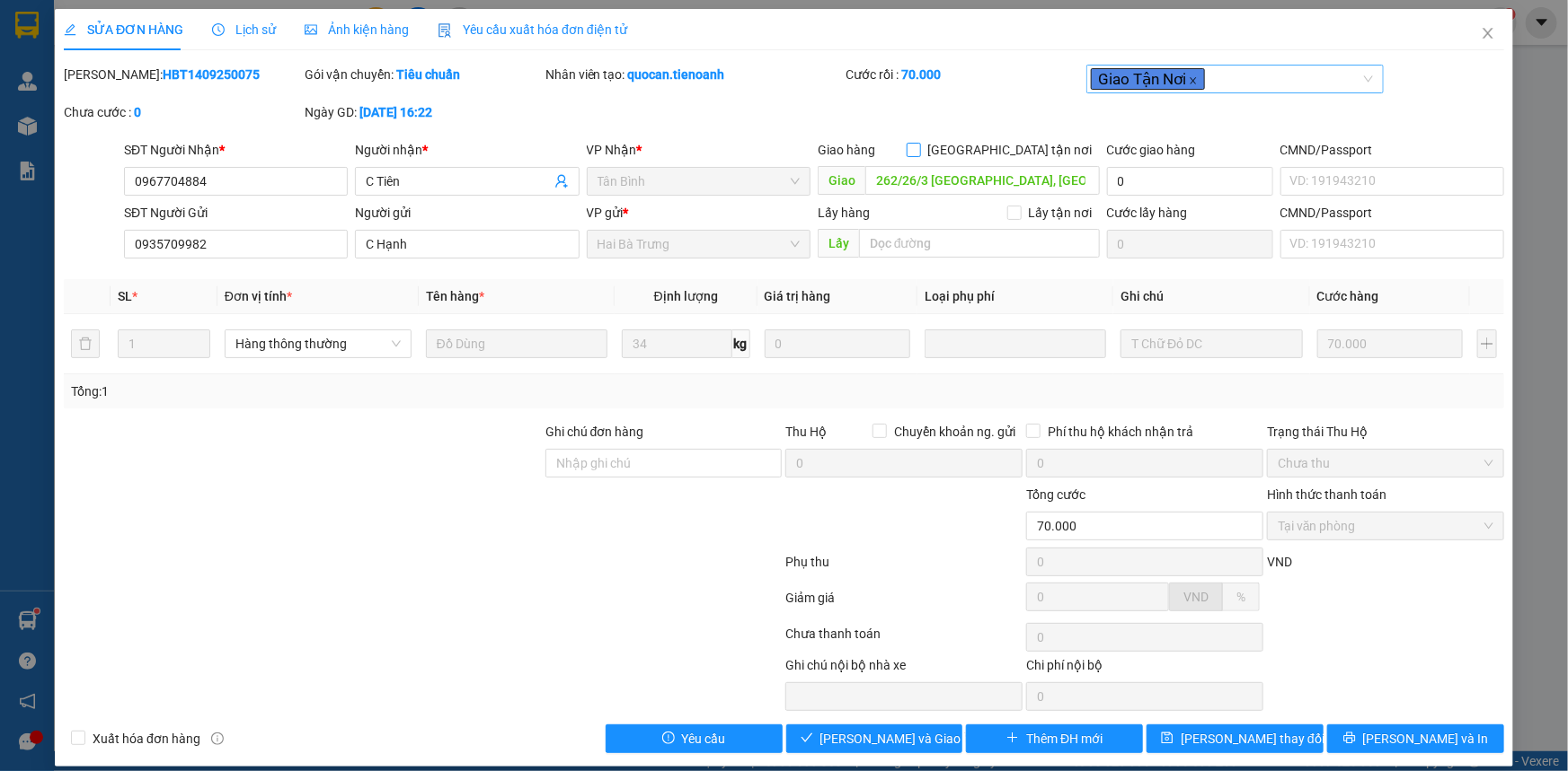
click at [1188, 81] on icon "close" at bounding box center [1192, 80] width 9 height 9
click at [1486, 35] on span "Close" at bounding box center [1487, 33] width 50 height 50
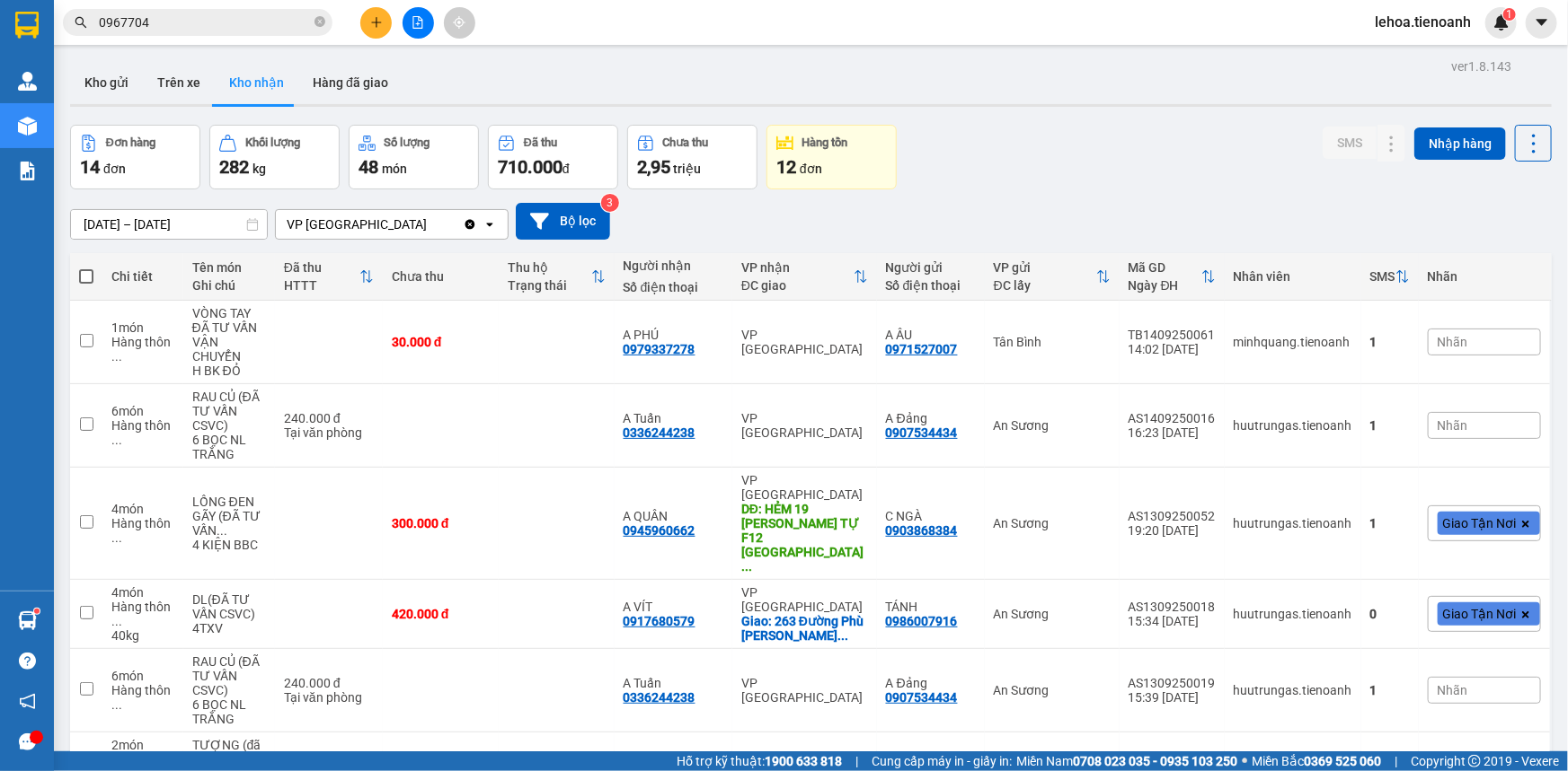
click at [263, 27] on input "0967704" at bounding box center [205, 23] width 212 height 20
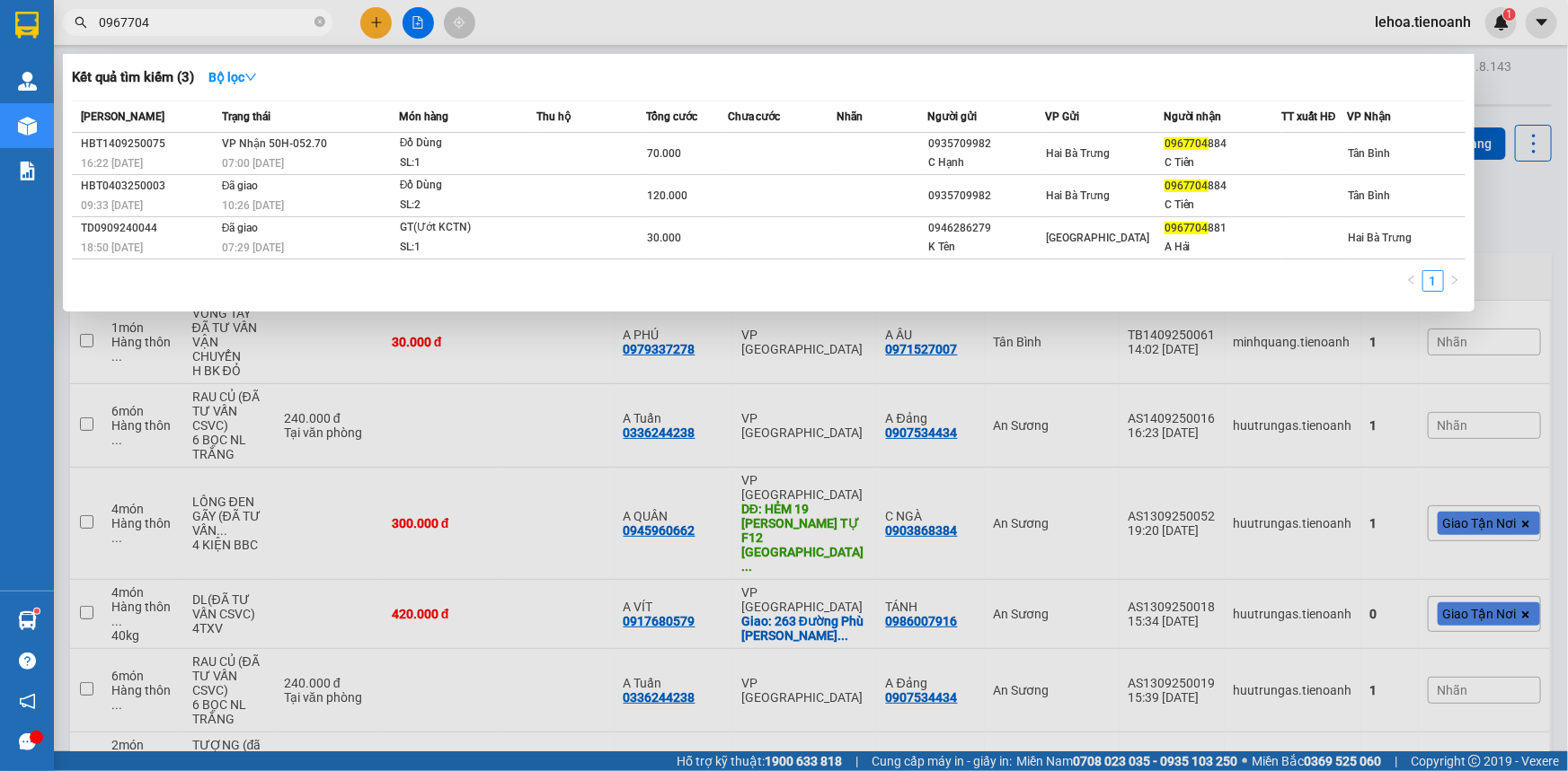
click at [247, 24] on input "0967704" at bounding box center [205, 23] width 212 height 20
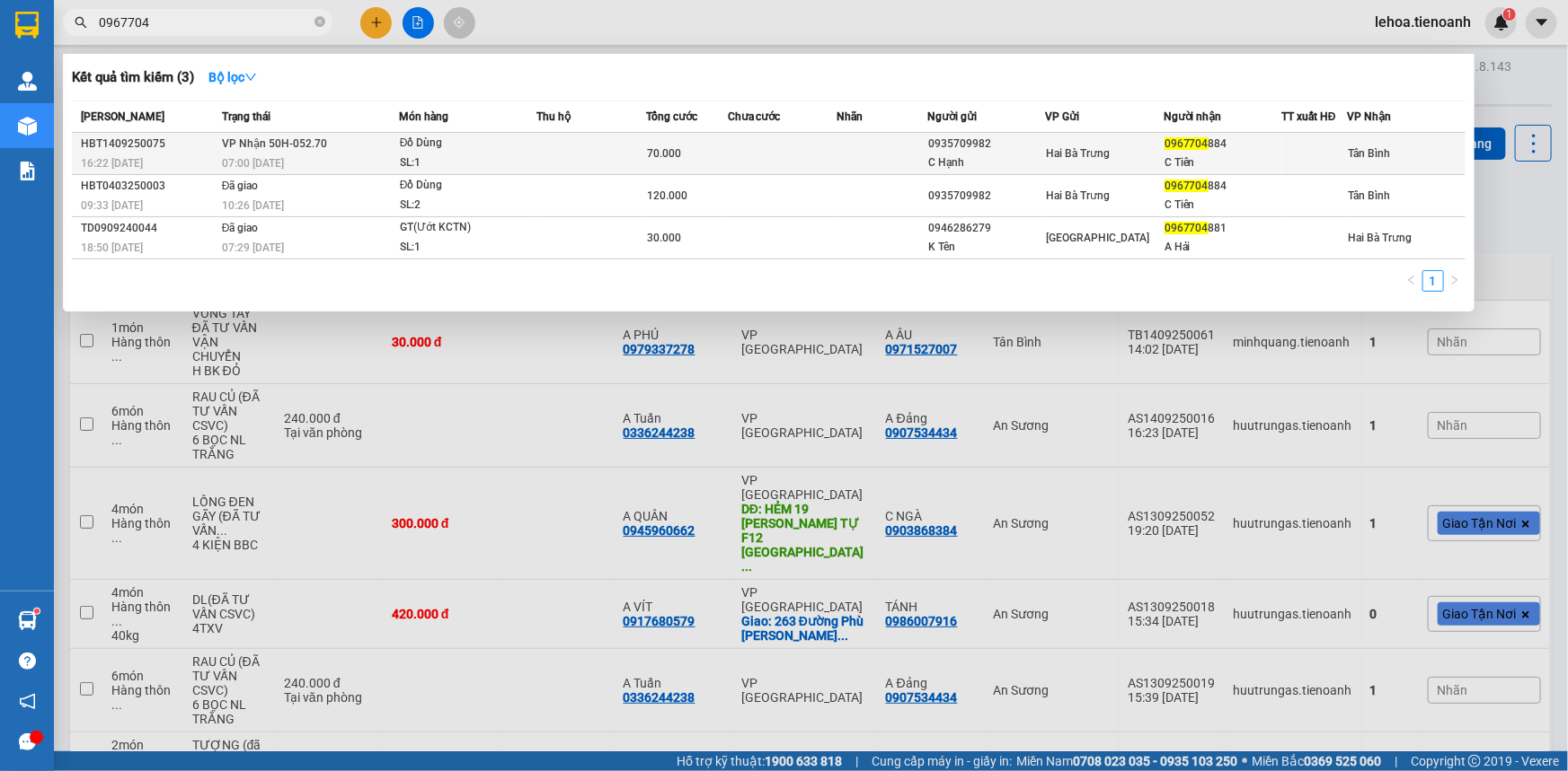
click at [620, 169] on td at bounding box center [590, 154] width 109 height 42
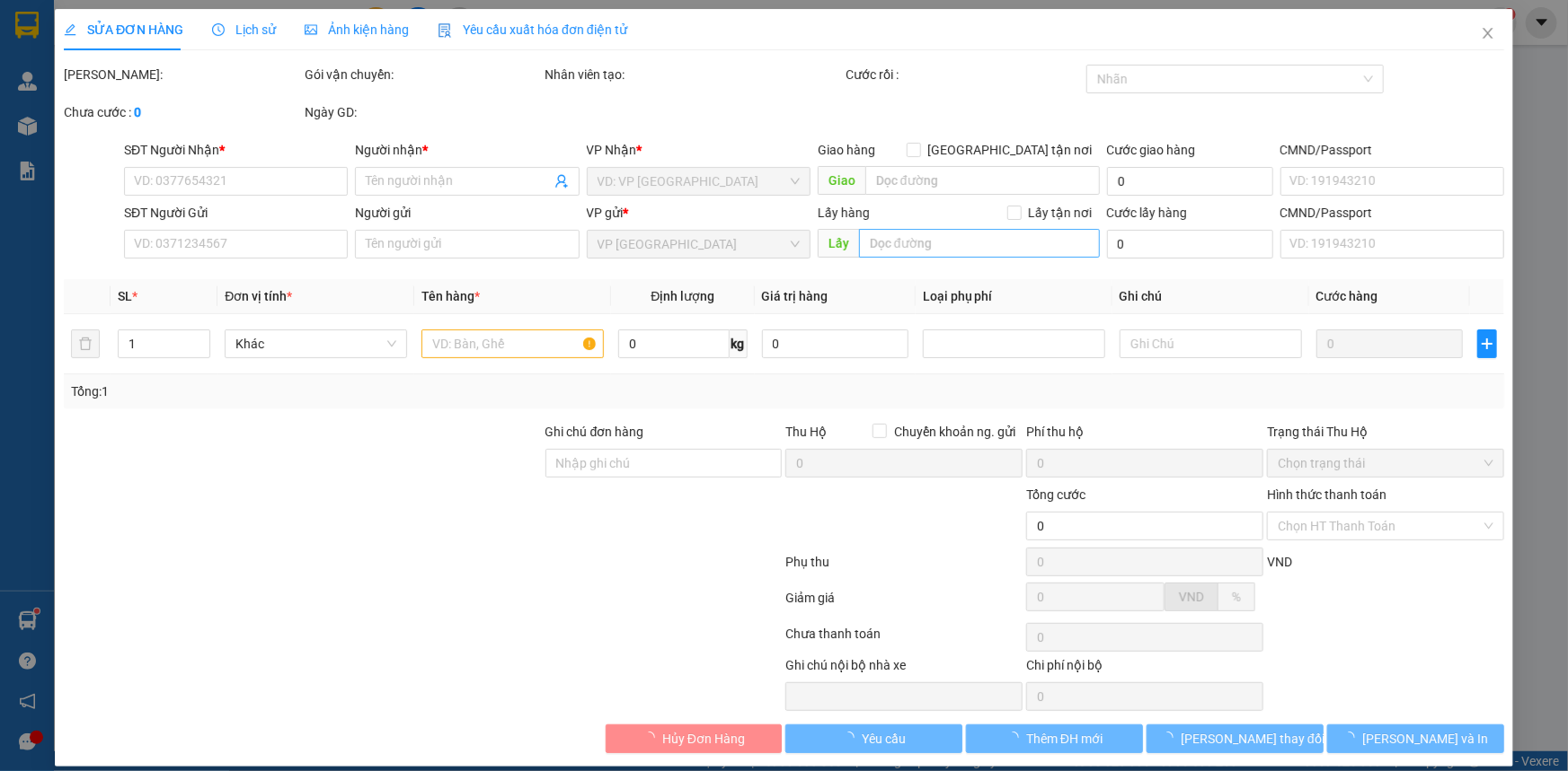
type input "0967704884"
type input "C Tiên"
type input "0935709982"
type input "C Hạnh"
type input "70.000"
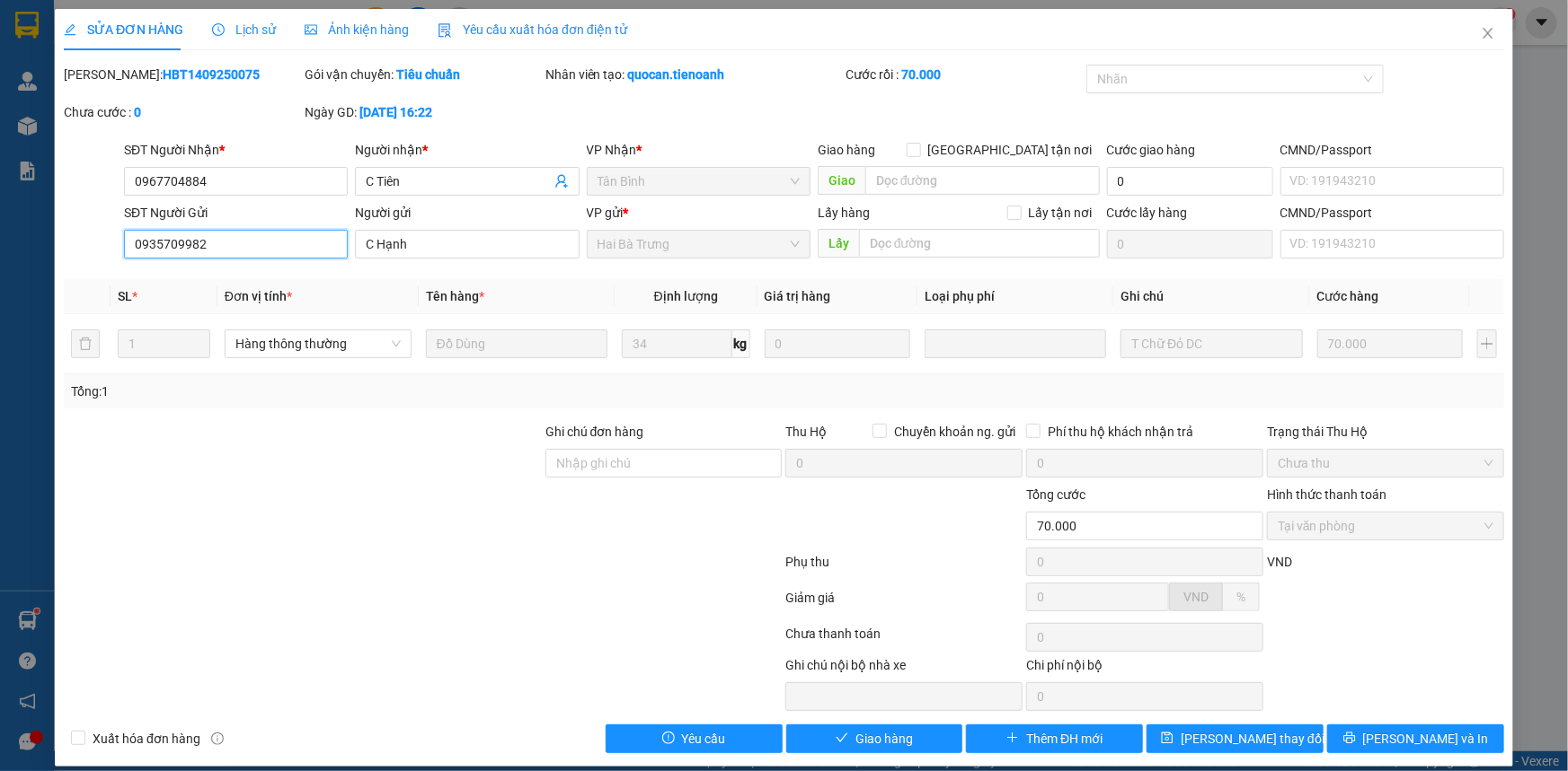
click at [294, 246] on input "0935709982" at bounding box center [236, 244] width 224 height 28
click at [1482, 36] on icon "close" at bounding box center [1487, 32] width 10 height 11
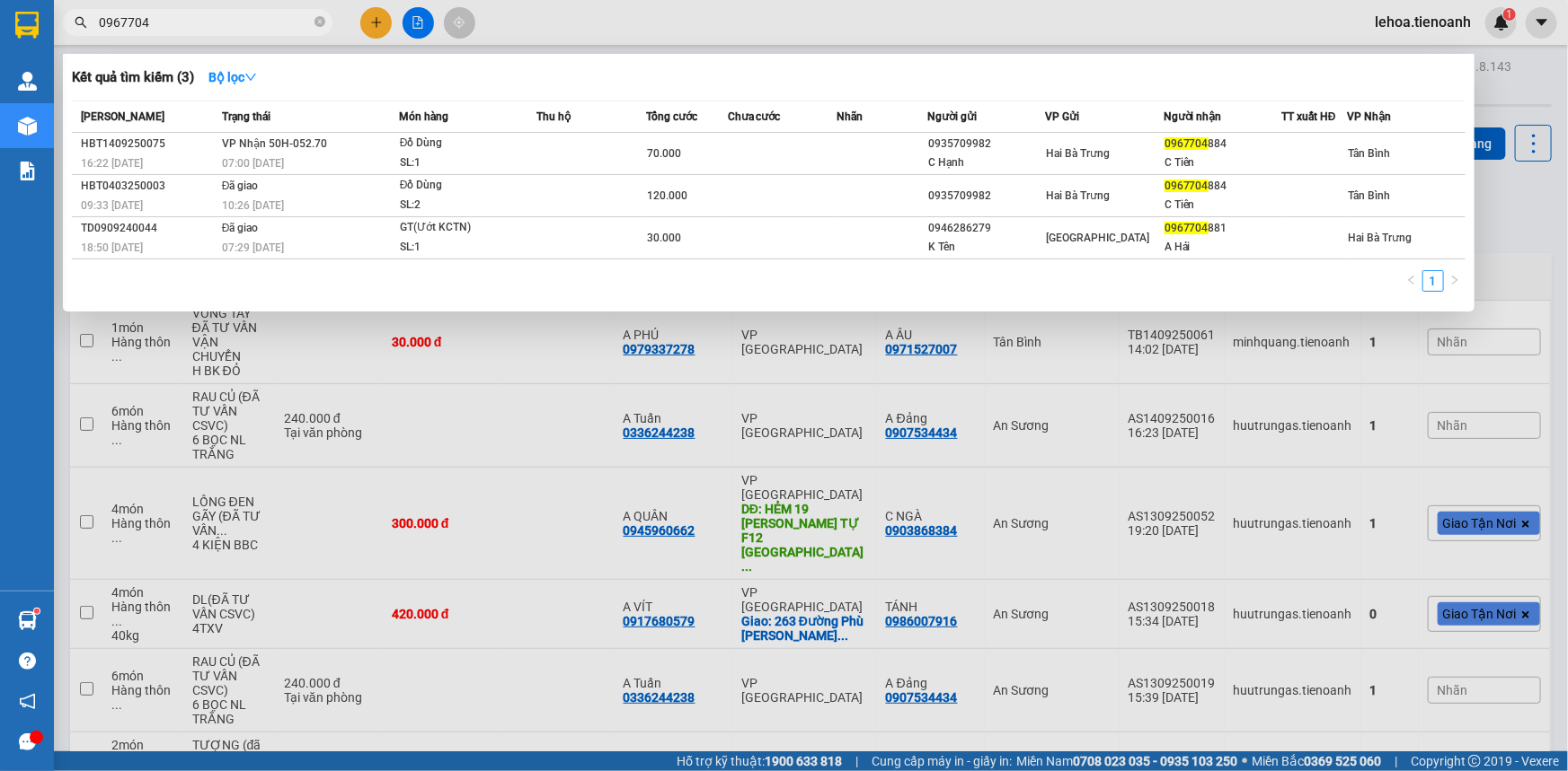
click at [270, 24] on input "0967704" at bounding box center [205, 23] width 212 height 20
click at [314, 28] on span at bounding box center [319, 23] width 11 height 17
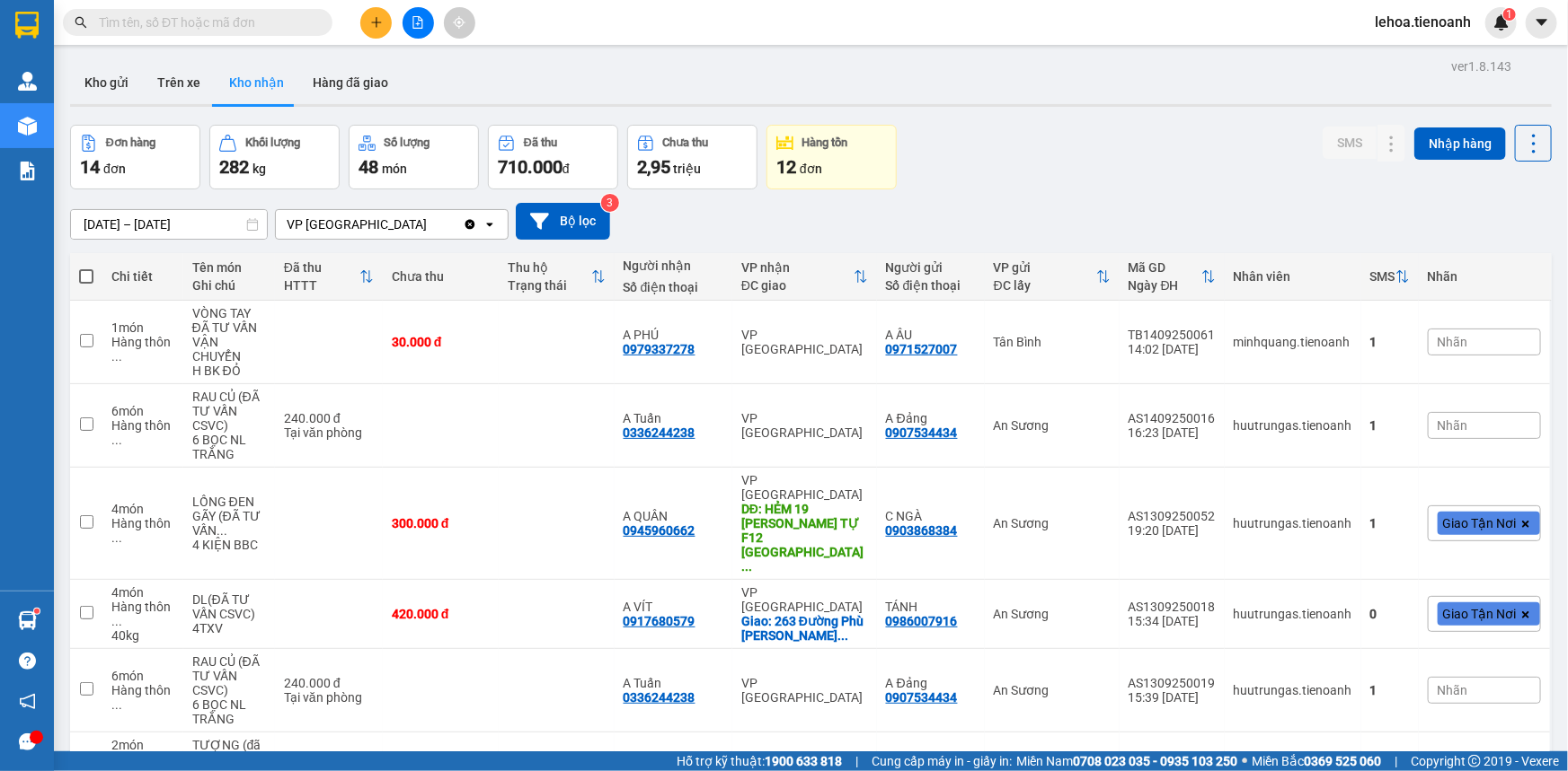
click at [298, 23] on input "text" at bounding box center [205, 23] width 212 height 20
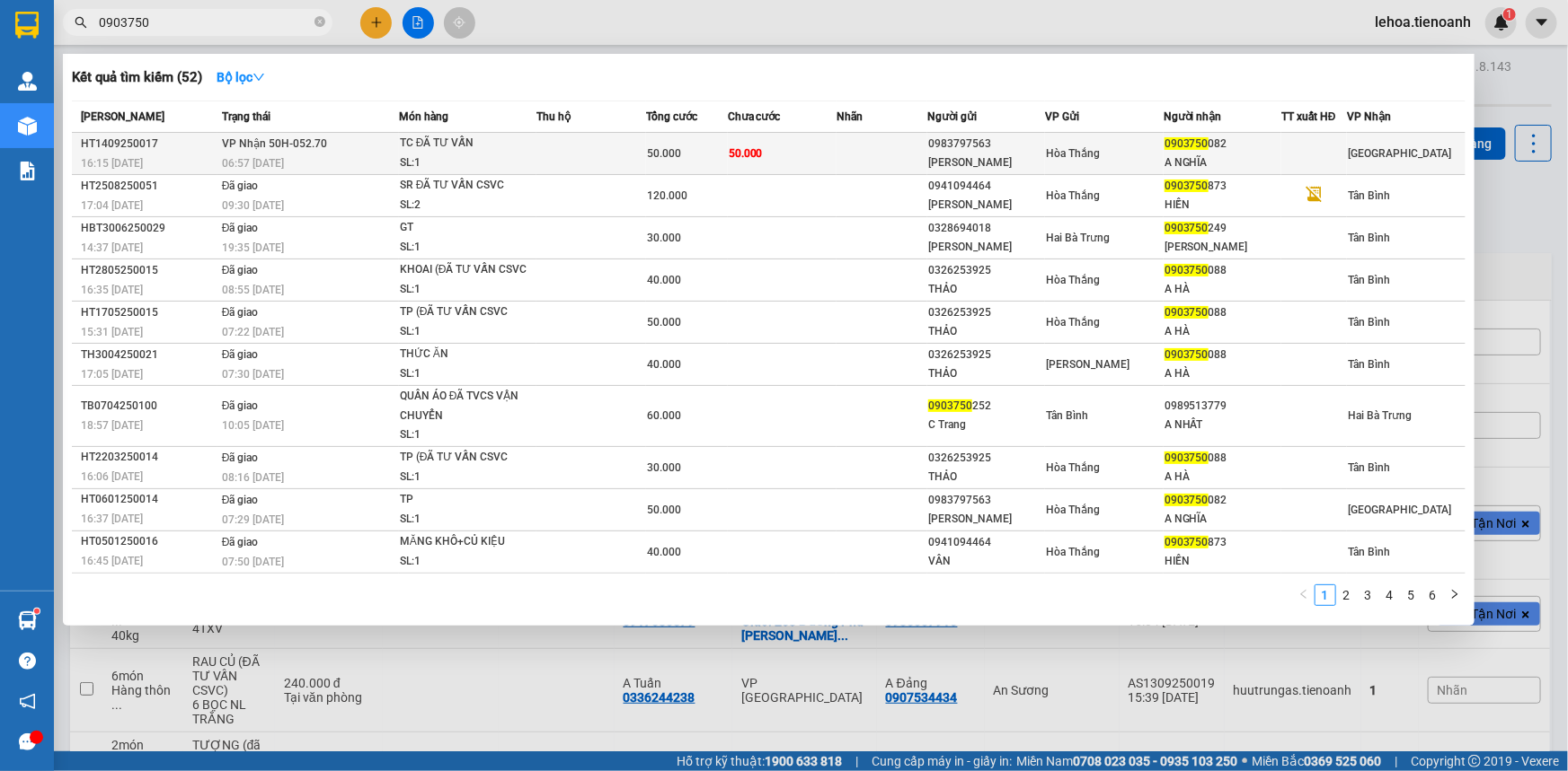
type input "0903750"
click at [886, 150] on td at bounding box center [882, 154] width 91 height 42
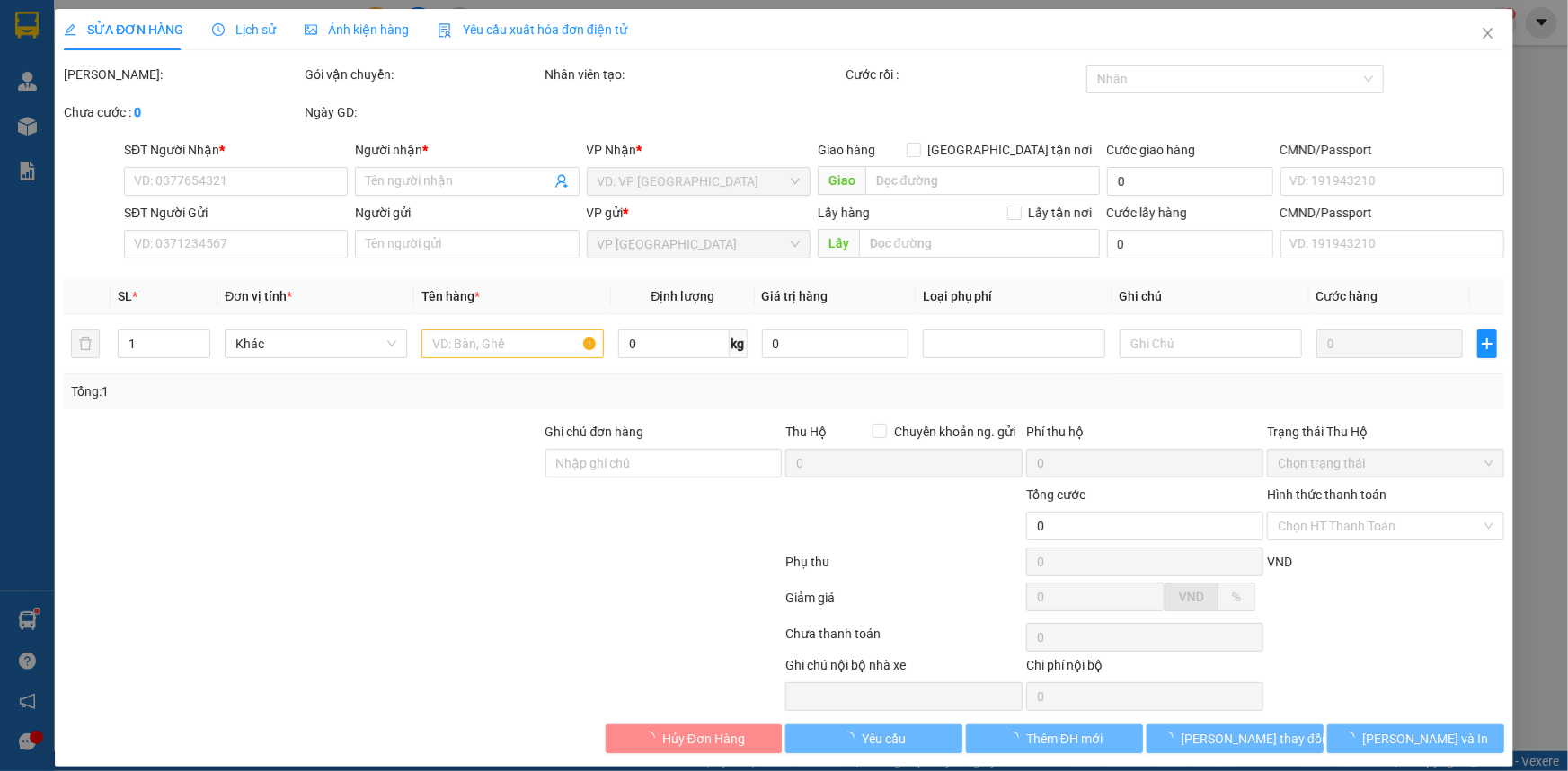
type input "0903750082"
type input "A NGHĨA"
type input "0983797563"
type input "[PERSON_NAME]"
type input "50.000"
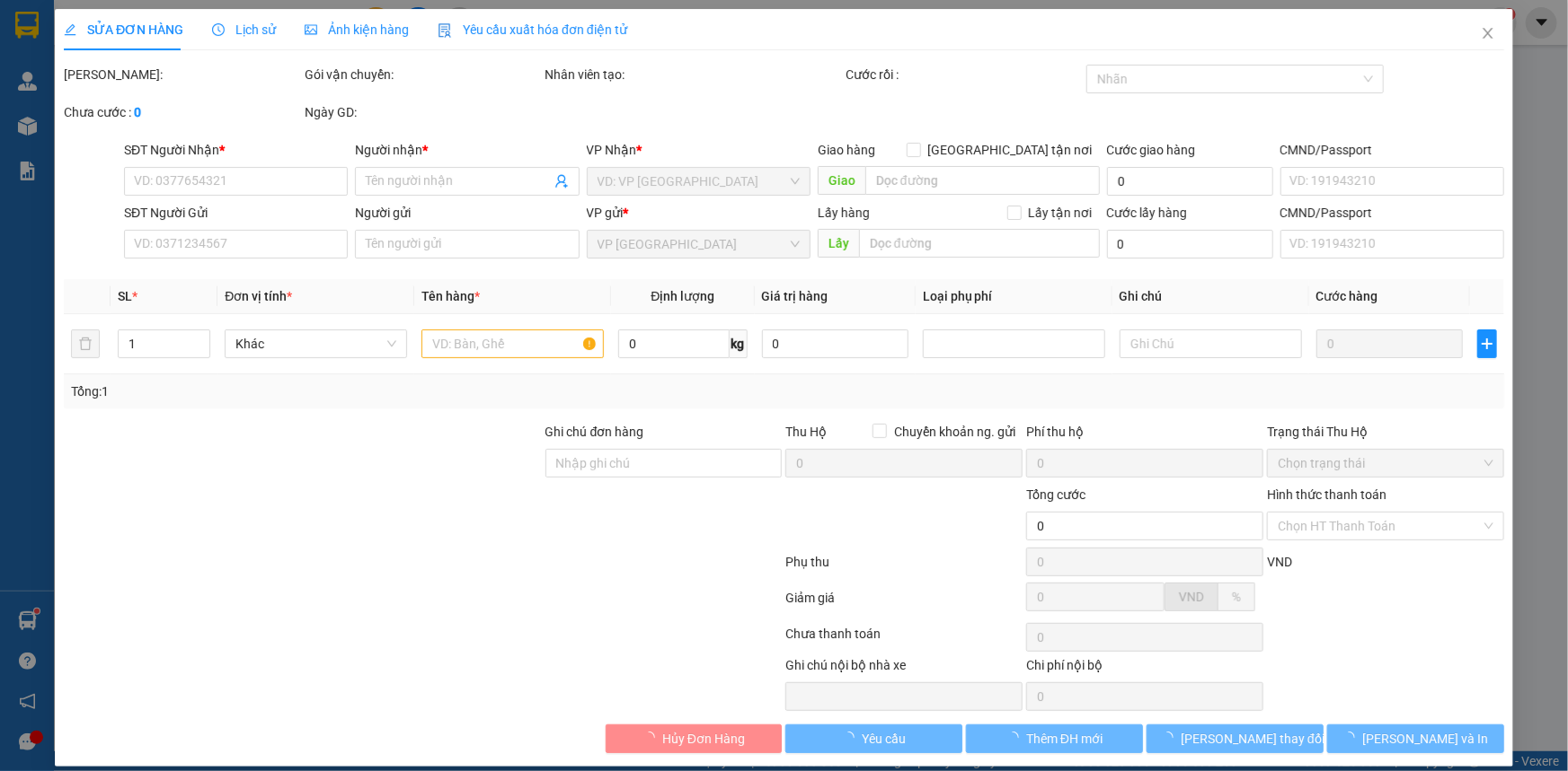
type input "50.000"
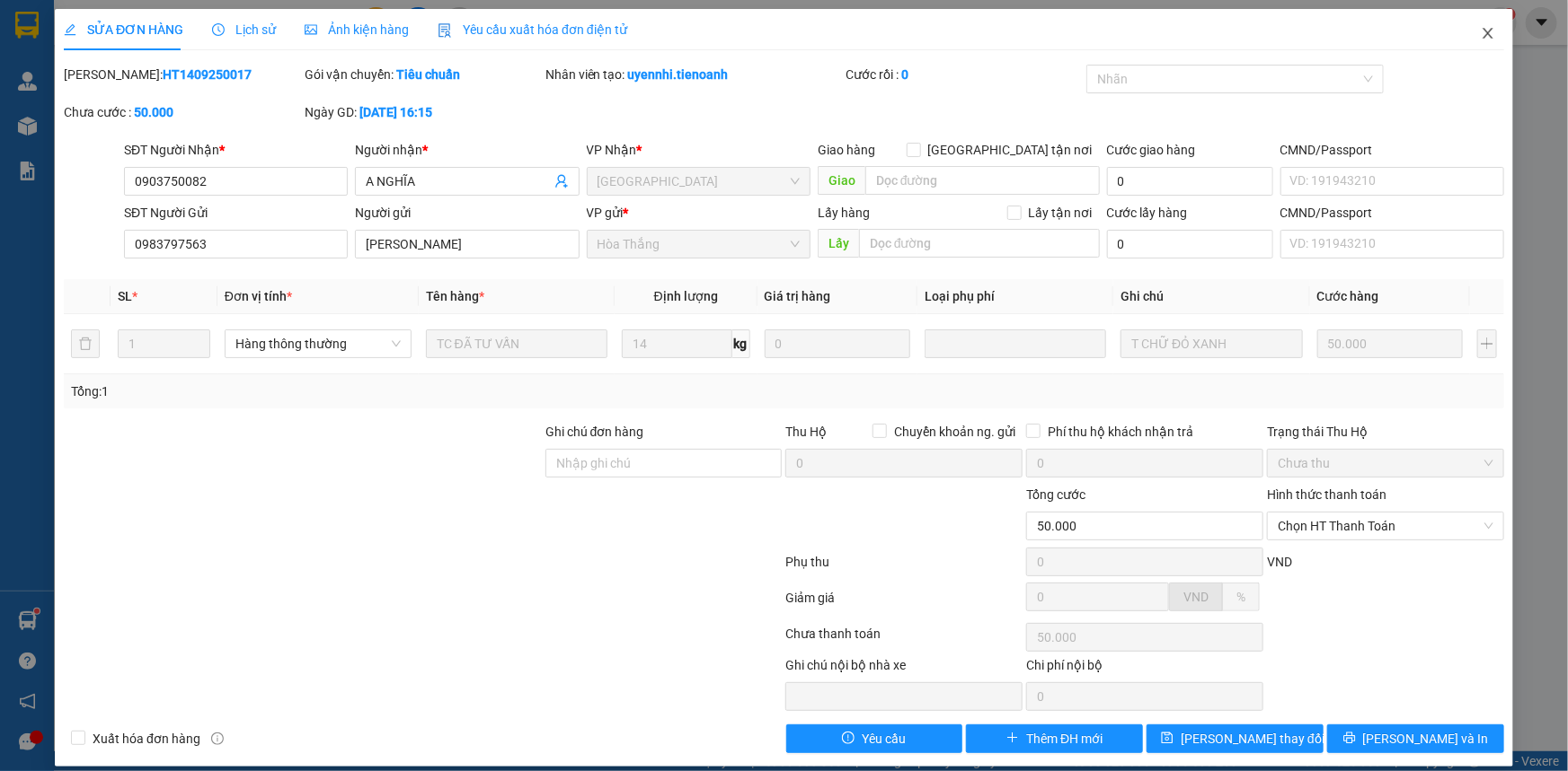
click at [1482, 35] on icon "close" at bounding box center [1488, 33] width 15 height 15
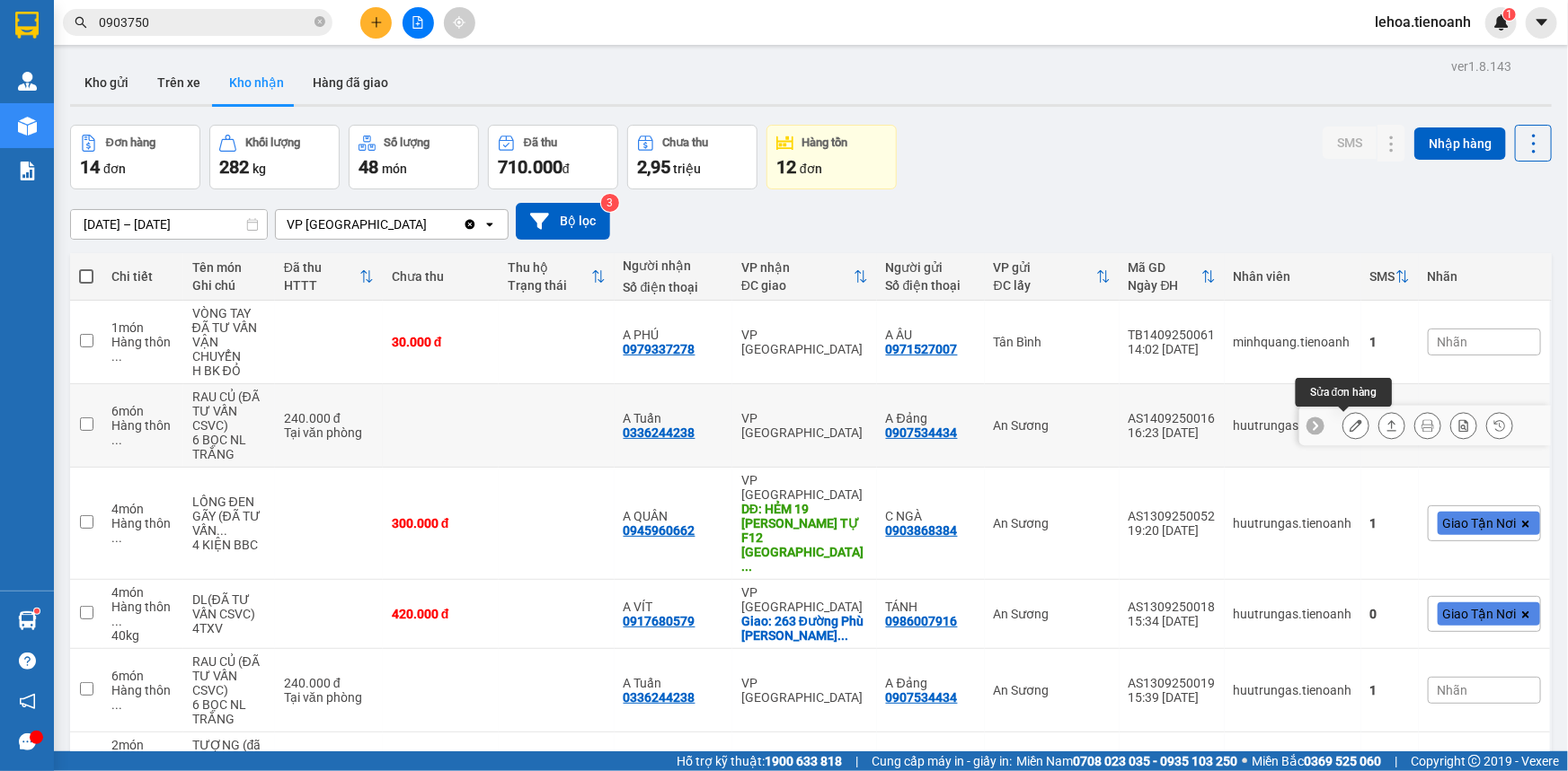
click at [1350, 424] on icon at bounding box center [1356, 426] width 13 height 13
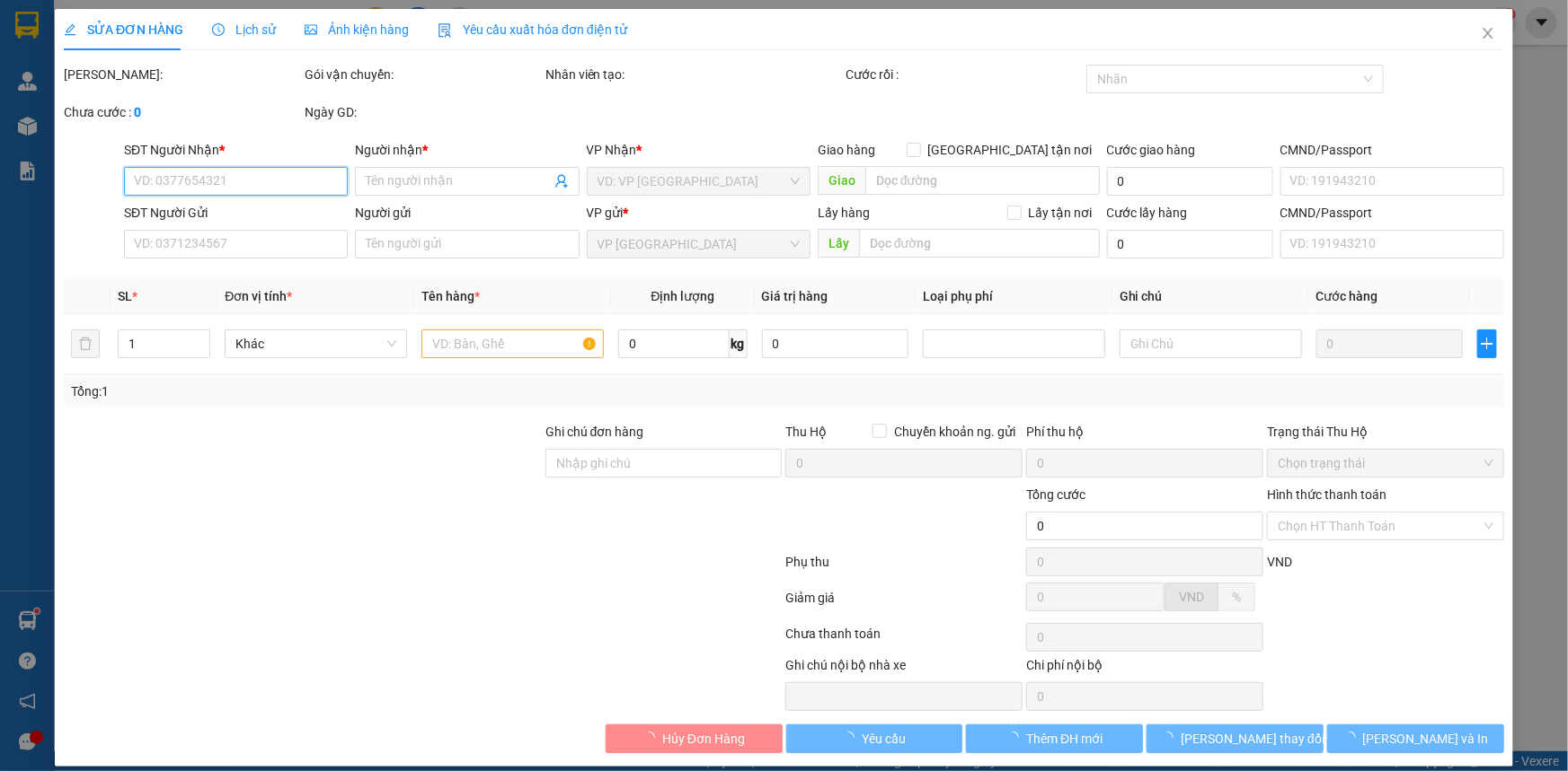
type input "0336244238"
type input "A Tuấn"
type input "0907534434"
type input "A Đảng"
type input "240.000"
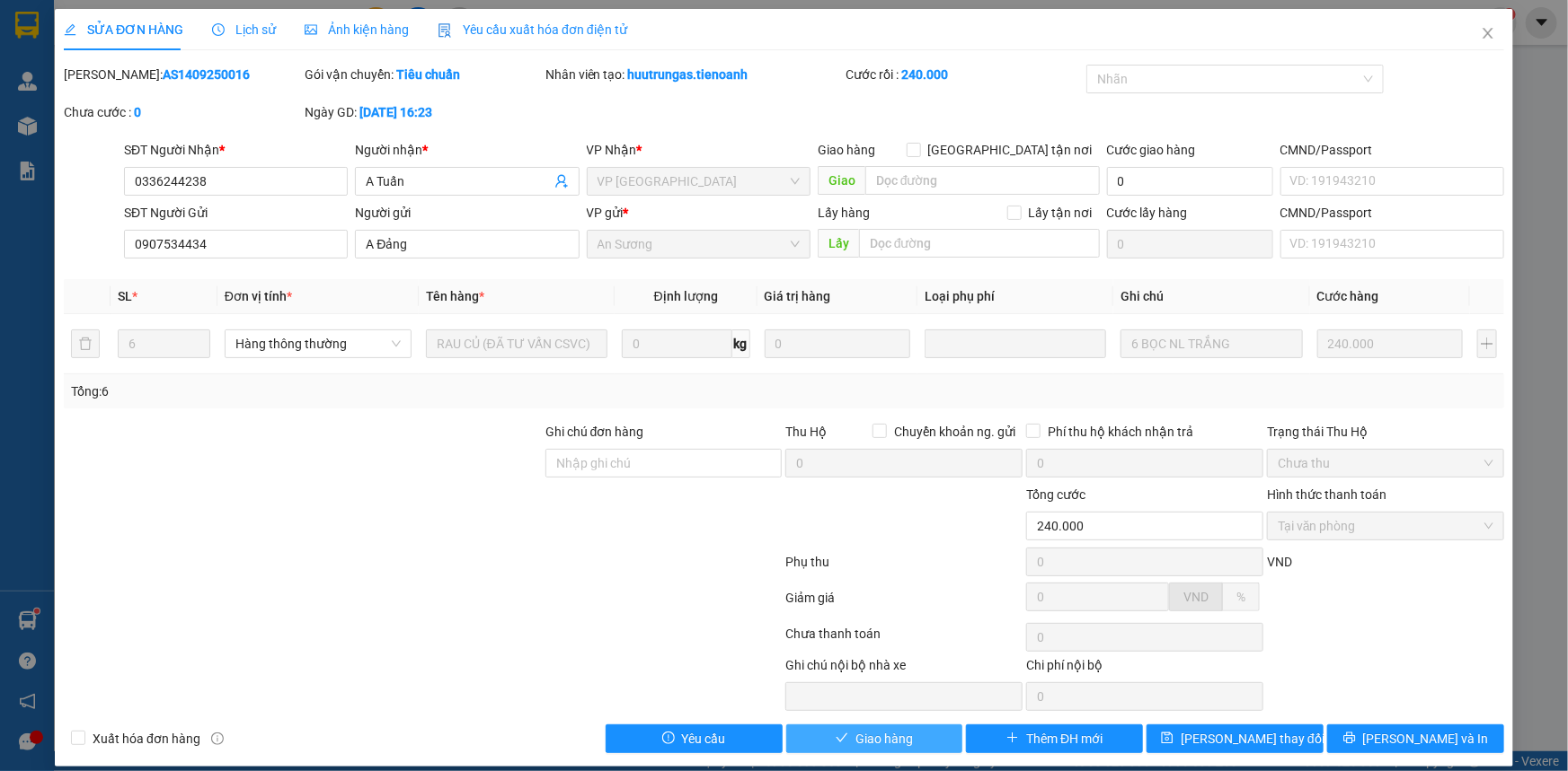
click at [911, 737] on button "Giao hàng" at bounding box center [874, 739] width 177 height 28
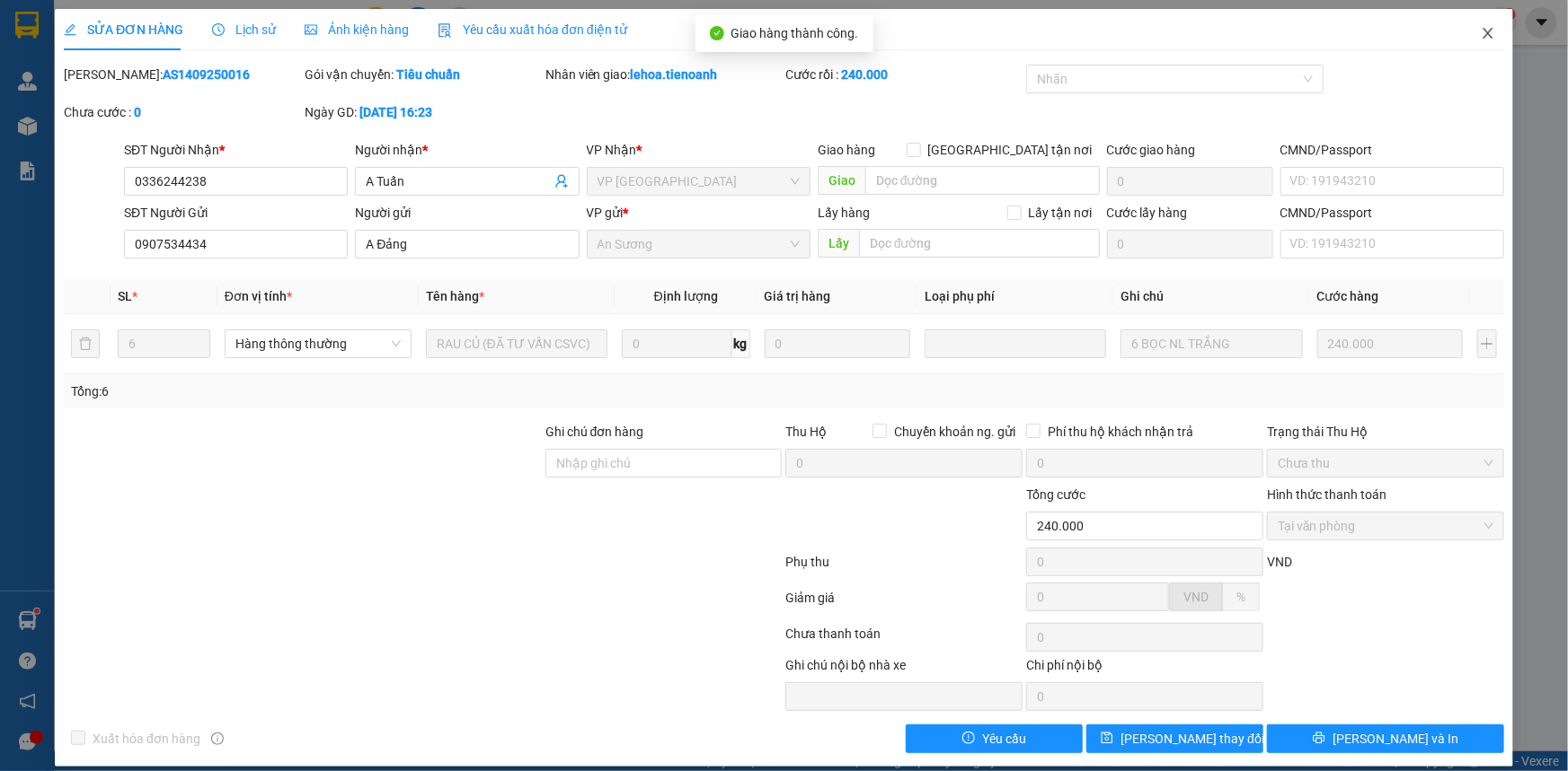
click at [1481, 31] on icon "close" at bounding box center [1488, 33] width 15 height 15
